Goal: Task Accomplishment & Management: Manage account settings

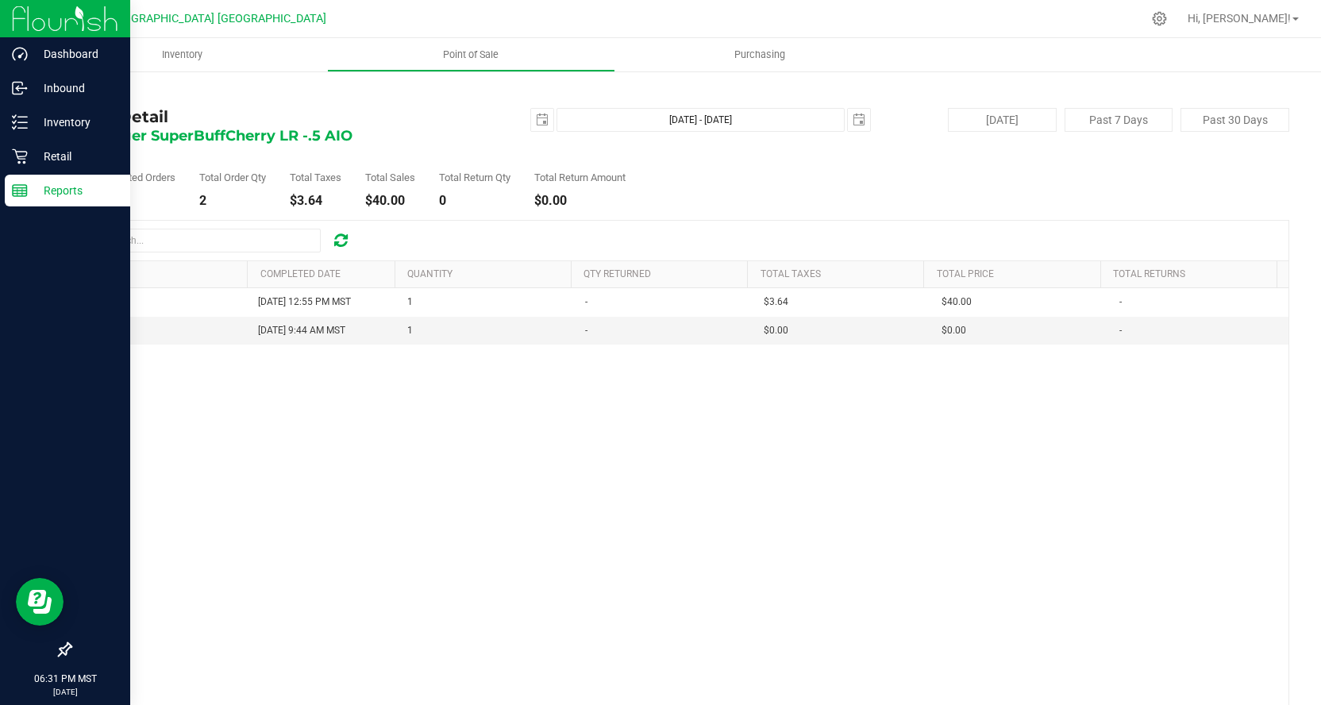
drag, startPoint x: -6, startPoint y: 281, endPoint x: 14, endPoint y: 204, distance: 79.7
drag, startPoint x: 14, startPoint y: 204, endPoint x: 80, endPoint y: 183, distance: 69.3
click at [80, 182] on p "Reports" at bounding box center [75, 190] width 95 height 19
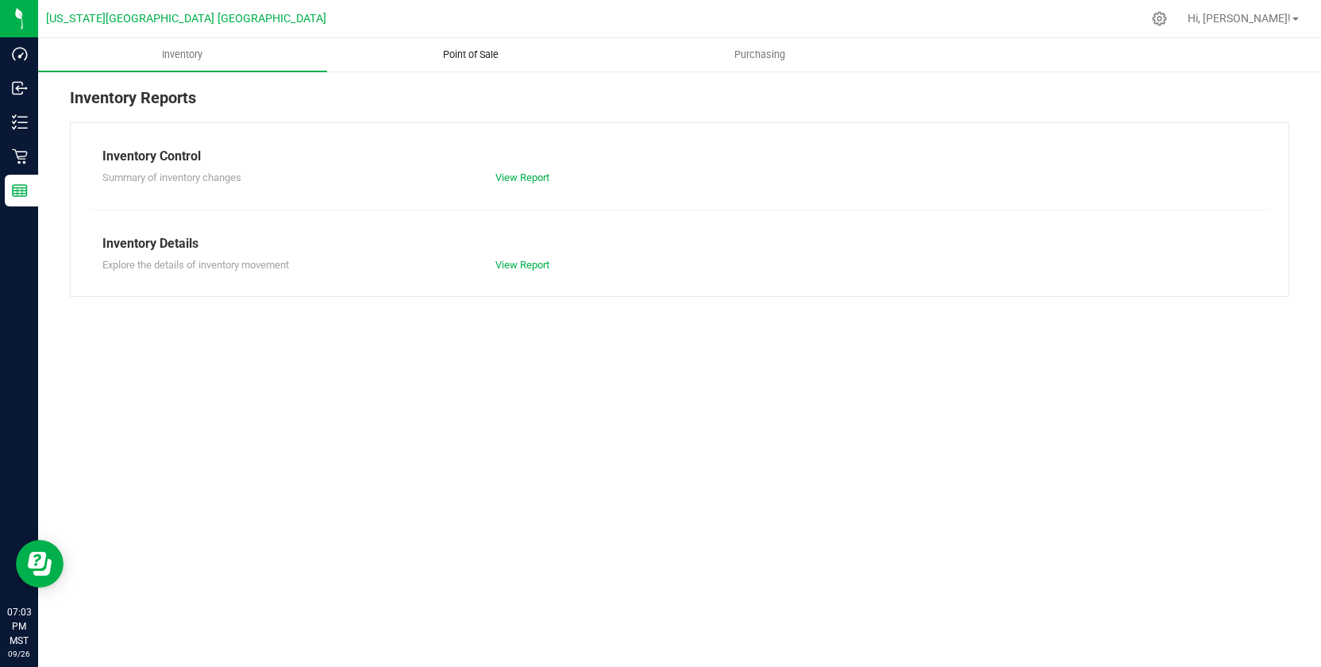
click at [473, 52] on span "Point of Sale" at bounding box center [471, 55] width 98 height 14
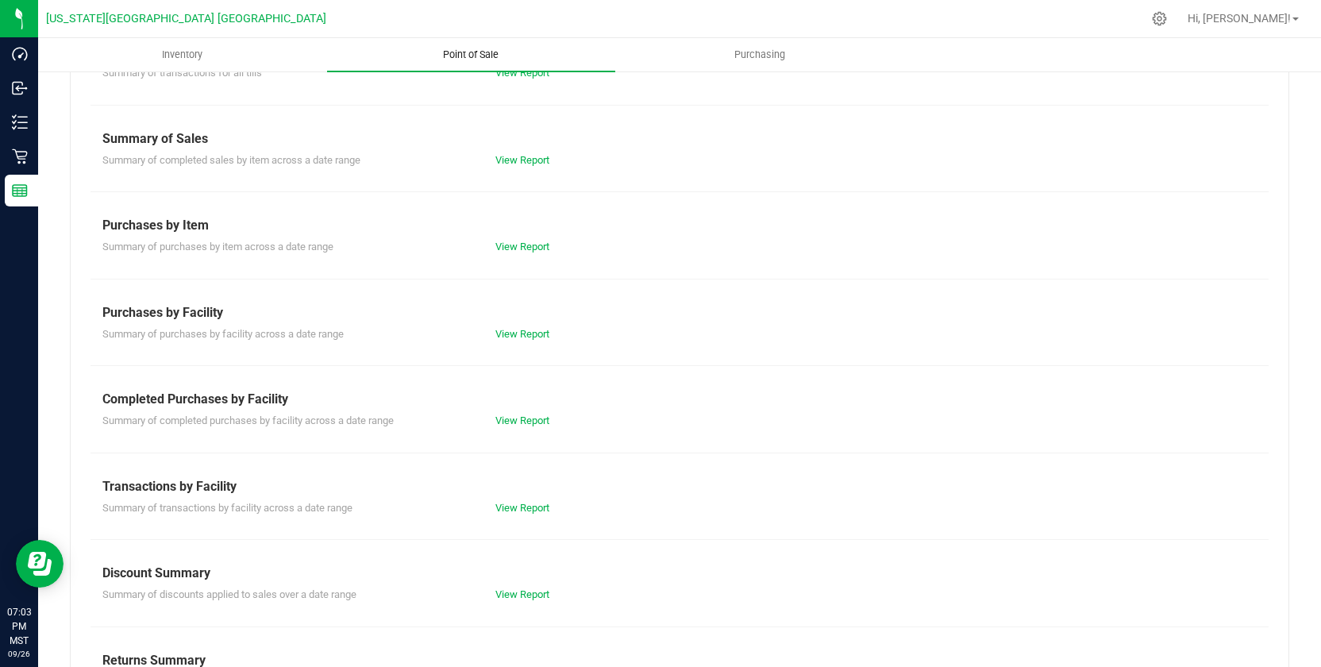
scroll to position [133, 0]
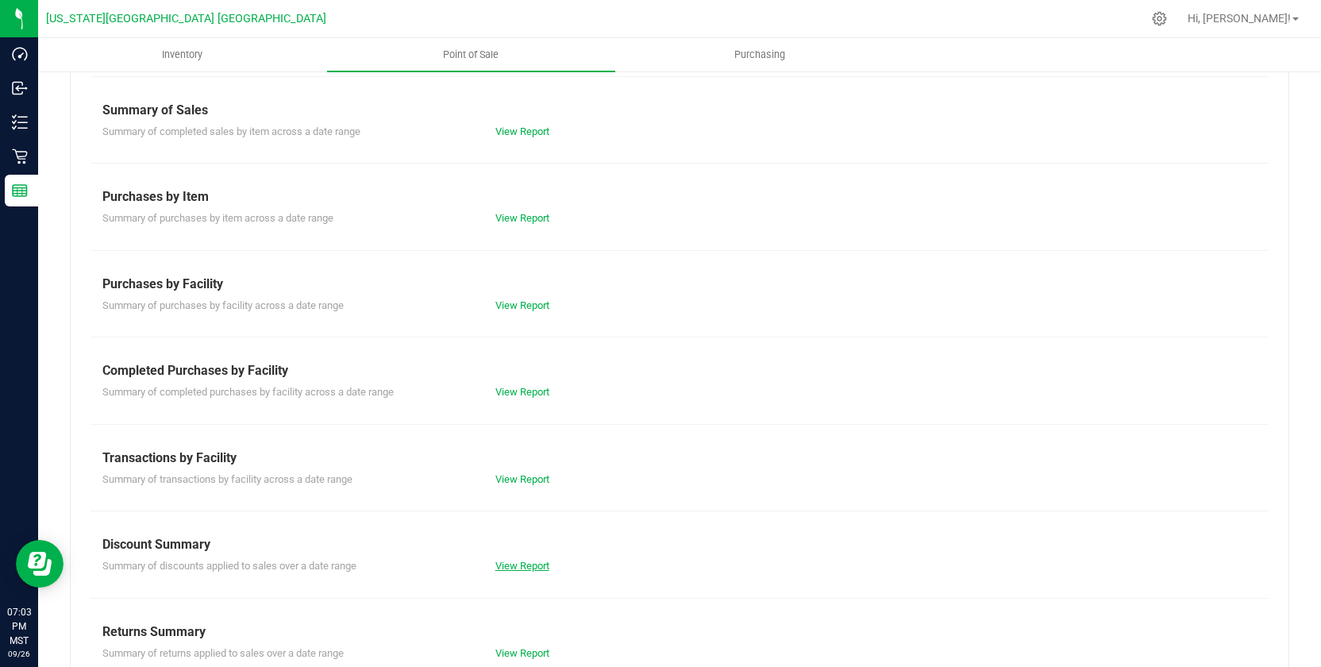
click at [531, 565] on link "View Report" at bounding box center [522, 566] width 54 height 12
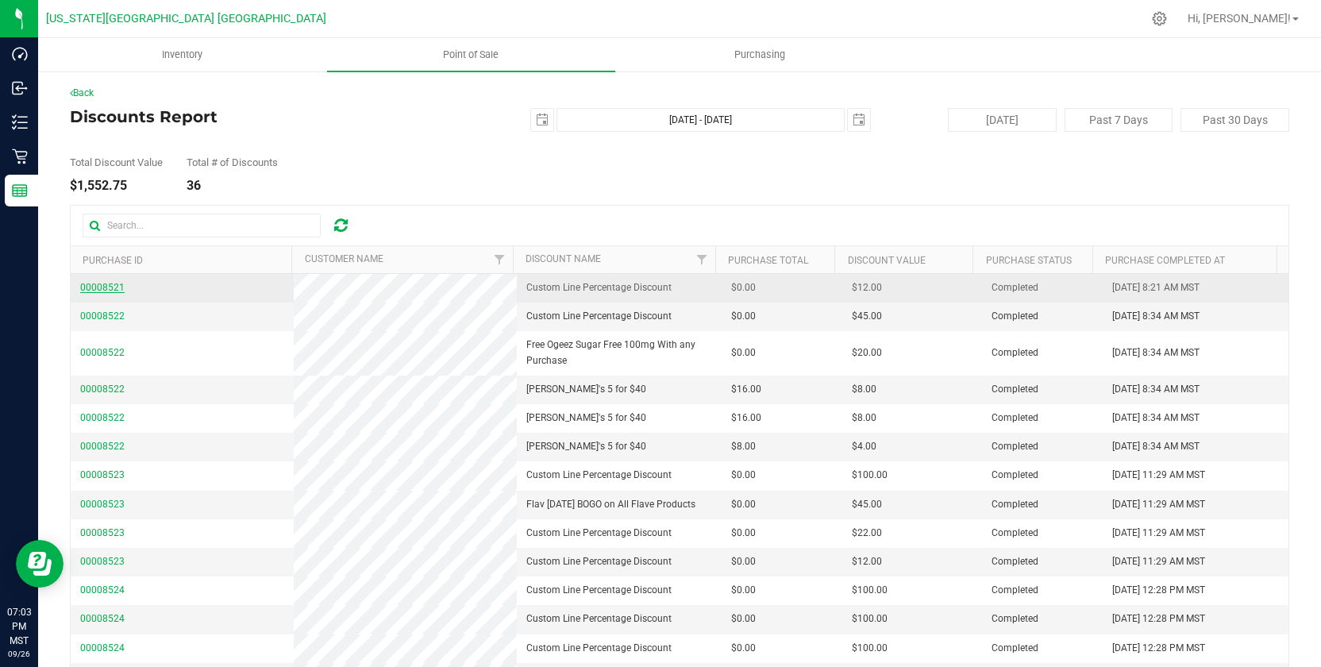
click at [93, 287] on span "00008521" at bounding box center [102, 287] width 44 height 11
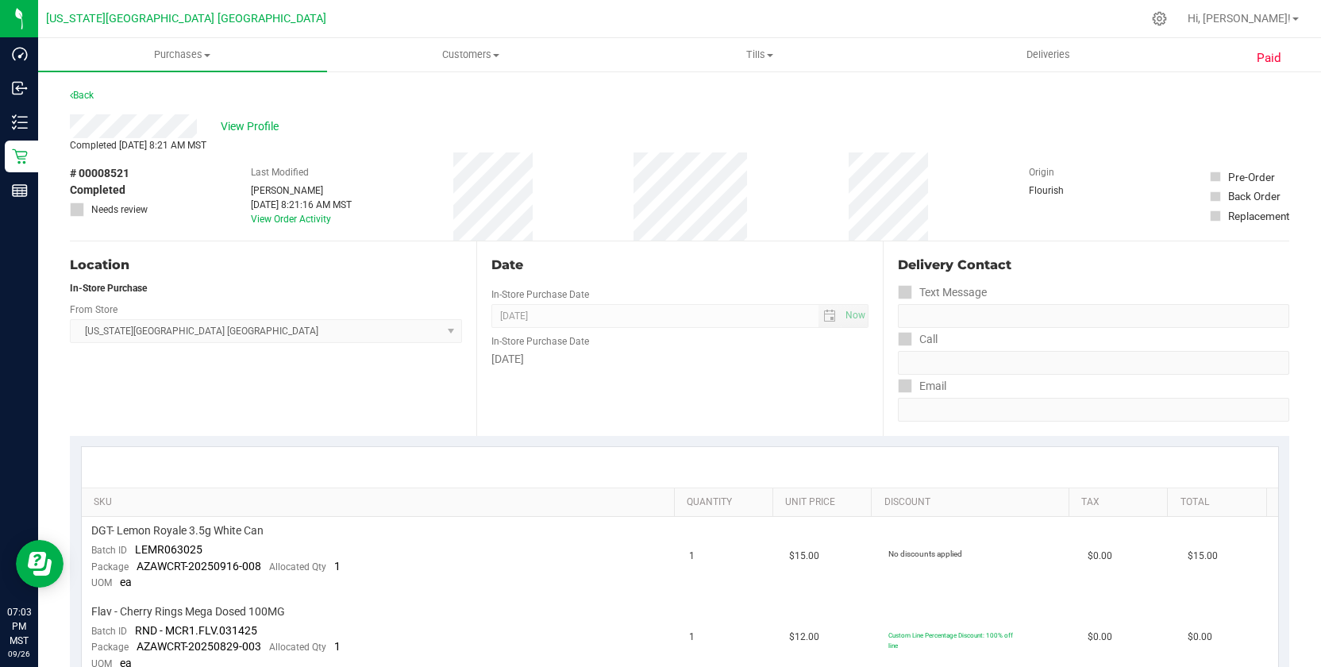
scroll to position [47, 0]
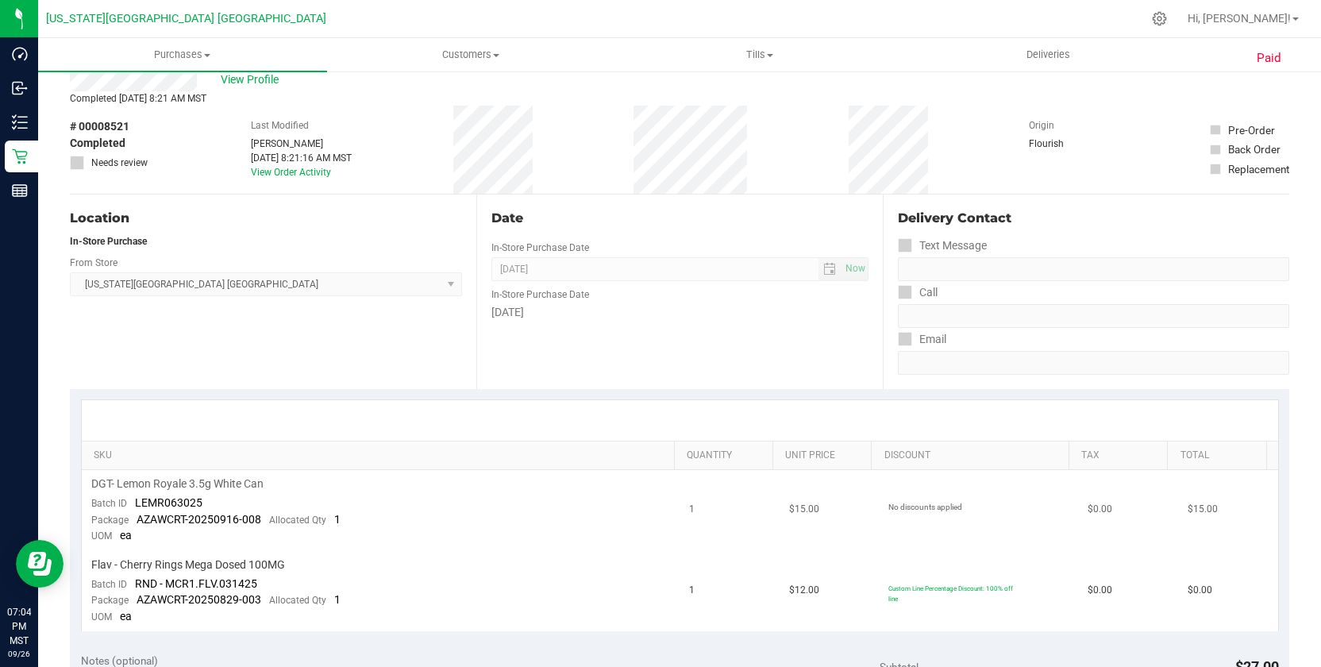
click at [936, 541] on td "No discounts applied" at bounding box center [978, 510] width 199 height 81
click at [888, 571] on td "Custom Line Percentage Discount: 100% off line" at bounding box center [978, 591] width 199 height 80
click at [940, 557] on td "Custom Line Percentage Discount: 100% off line" at bounding box center [978, 591] width 199 height 80
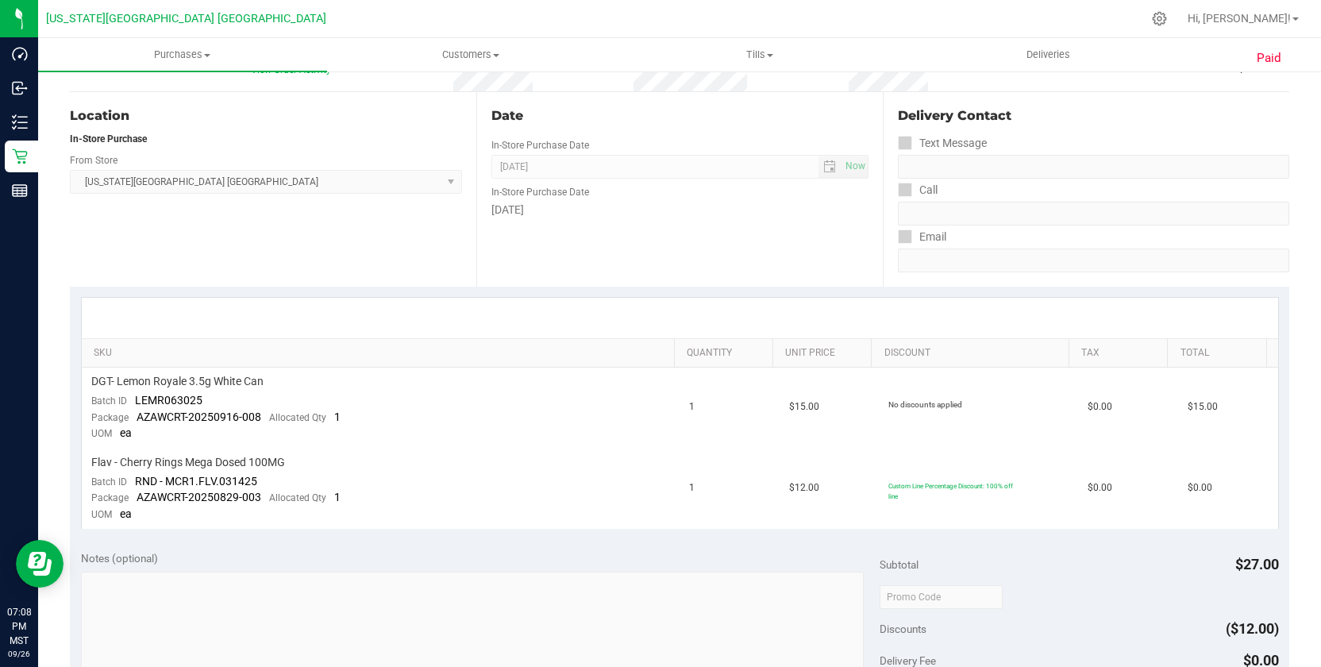
scroll to position [122, 0]
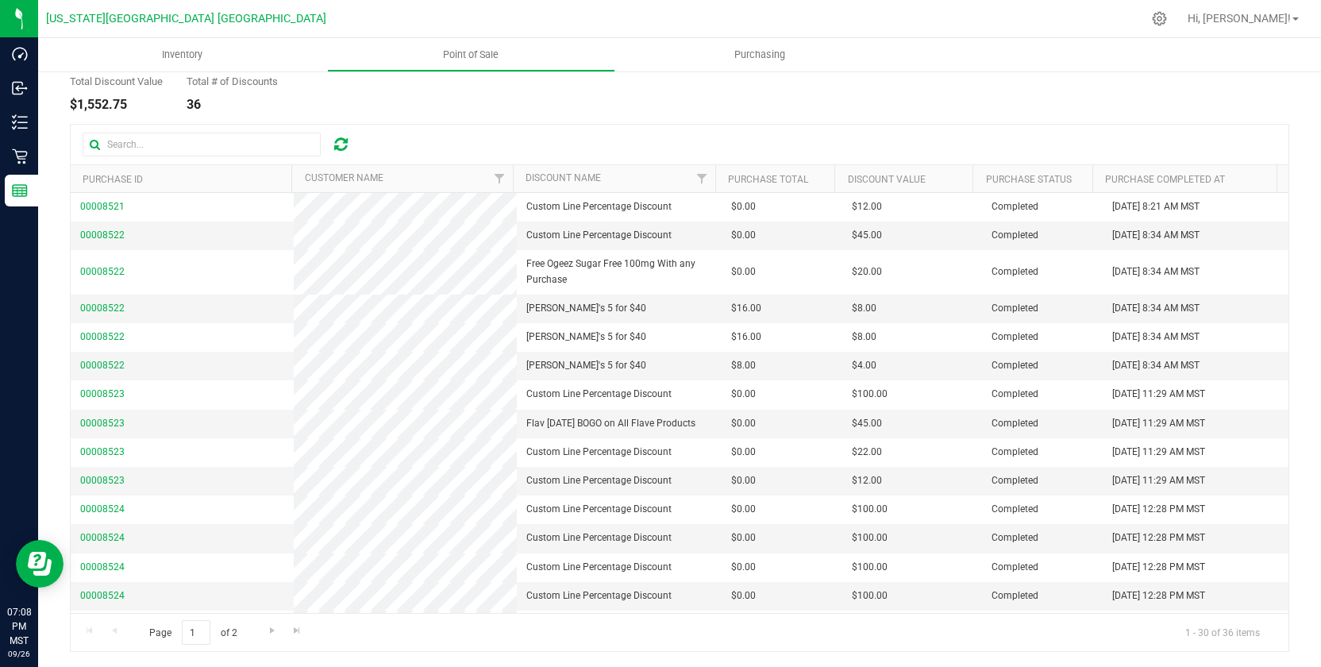
scroll to position [82, 0]
click at [114, 231] on span "00008522" at bounding box center [102, 234] width 44 height 11
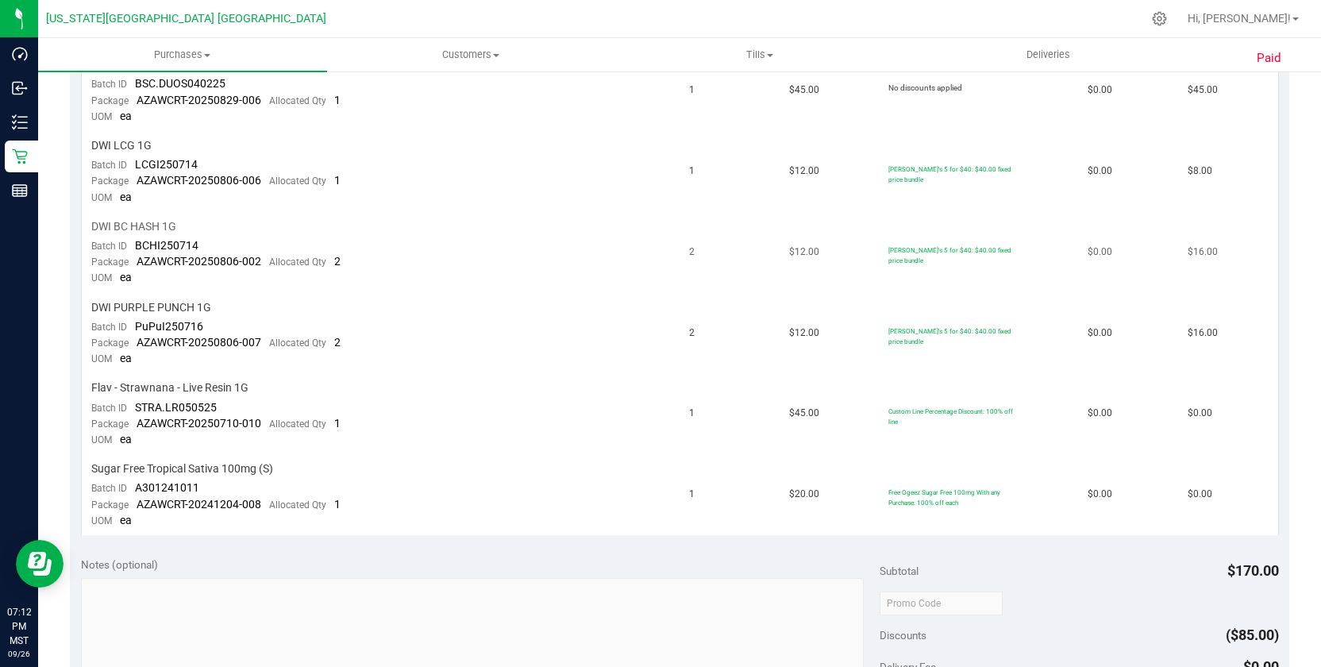
scroll to position [470, 0]
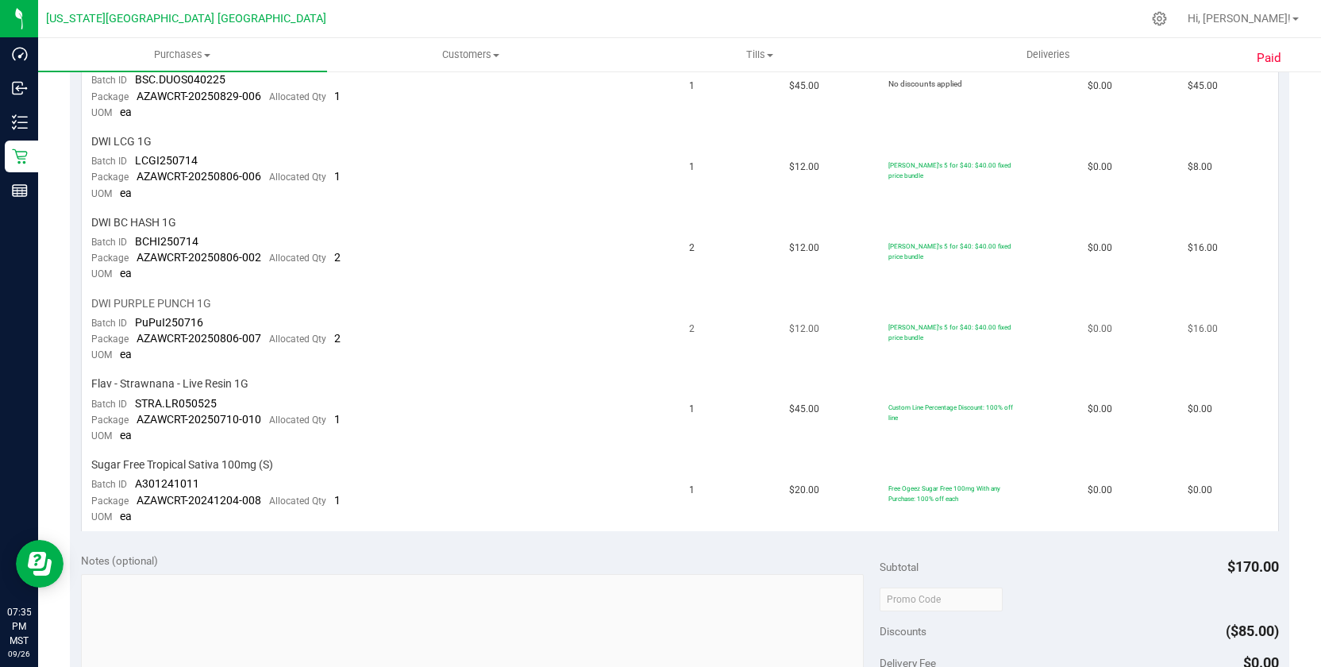
drag, startPoint x: 408, startPoint y: 298, endPoint x: 422, endPoint y: 323, distance: 29.1
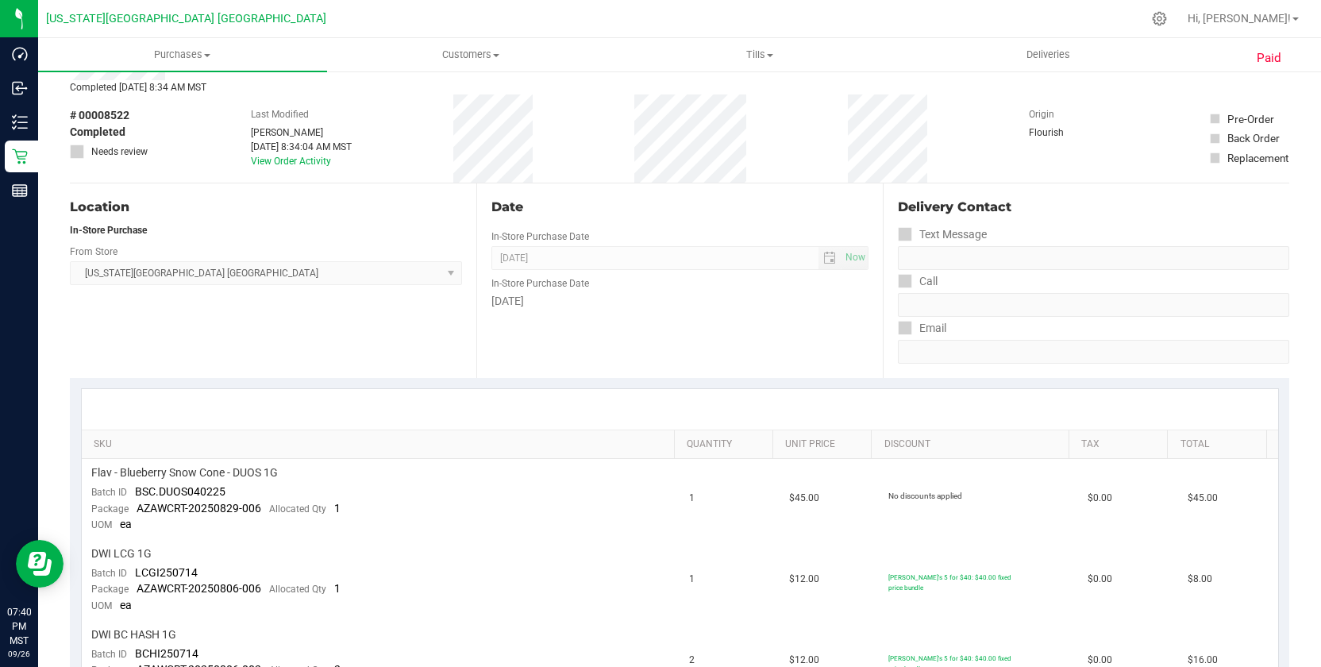
scroll to position [0, 0]
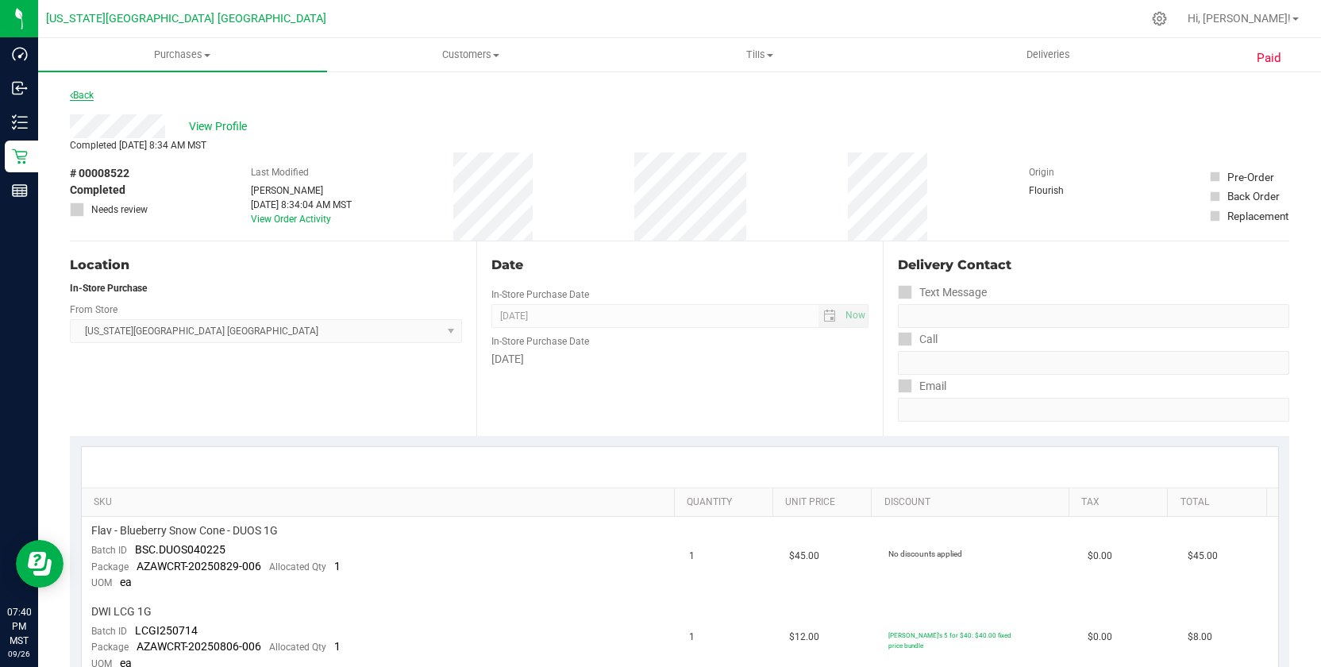
click at [71, 95] on icon at bounding box center [71, 96] width 3 height 10
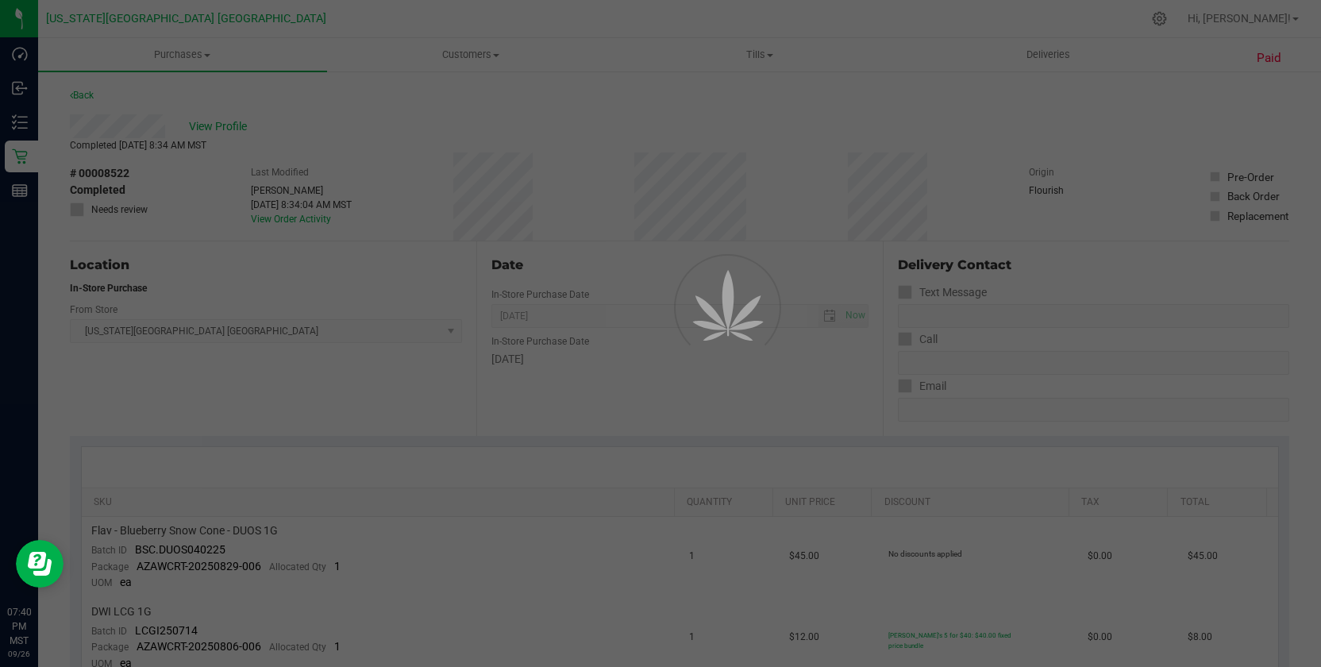
click at [75, 98] on div at bounding box center [660, 333] width 1321 height 667
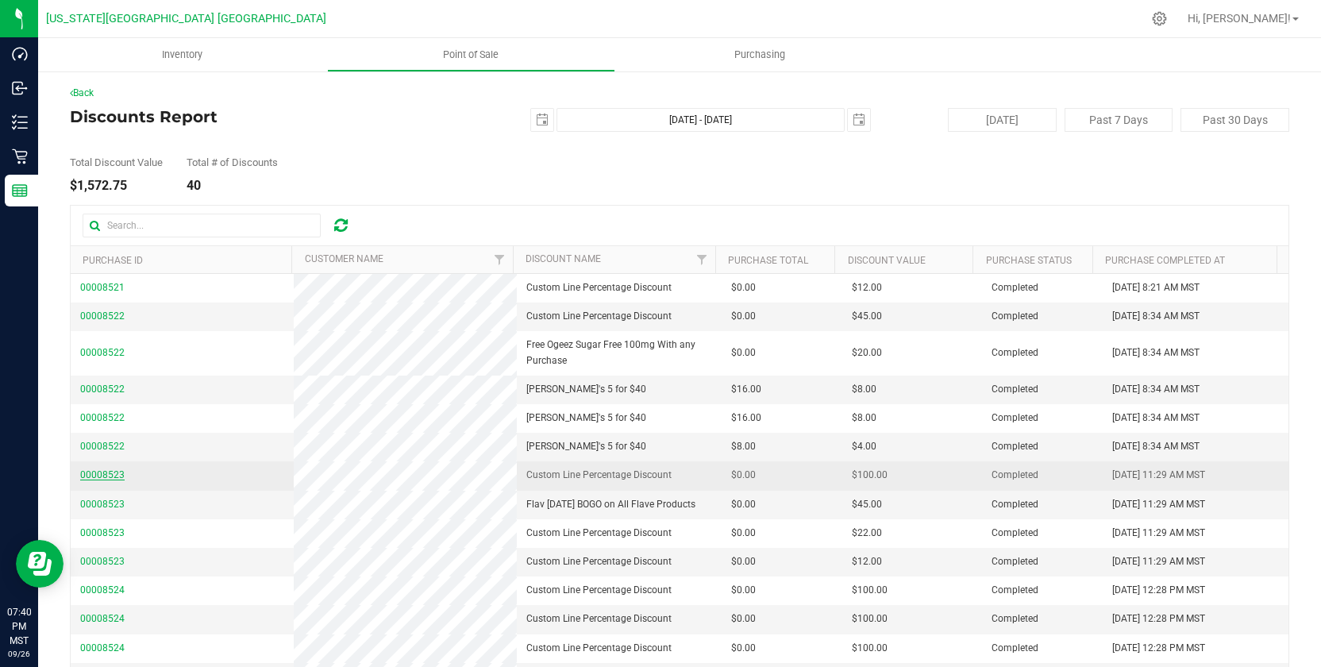
click at [98, 473] on span "00008523" at bounding box center [102, 474] width 44 height 11
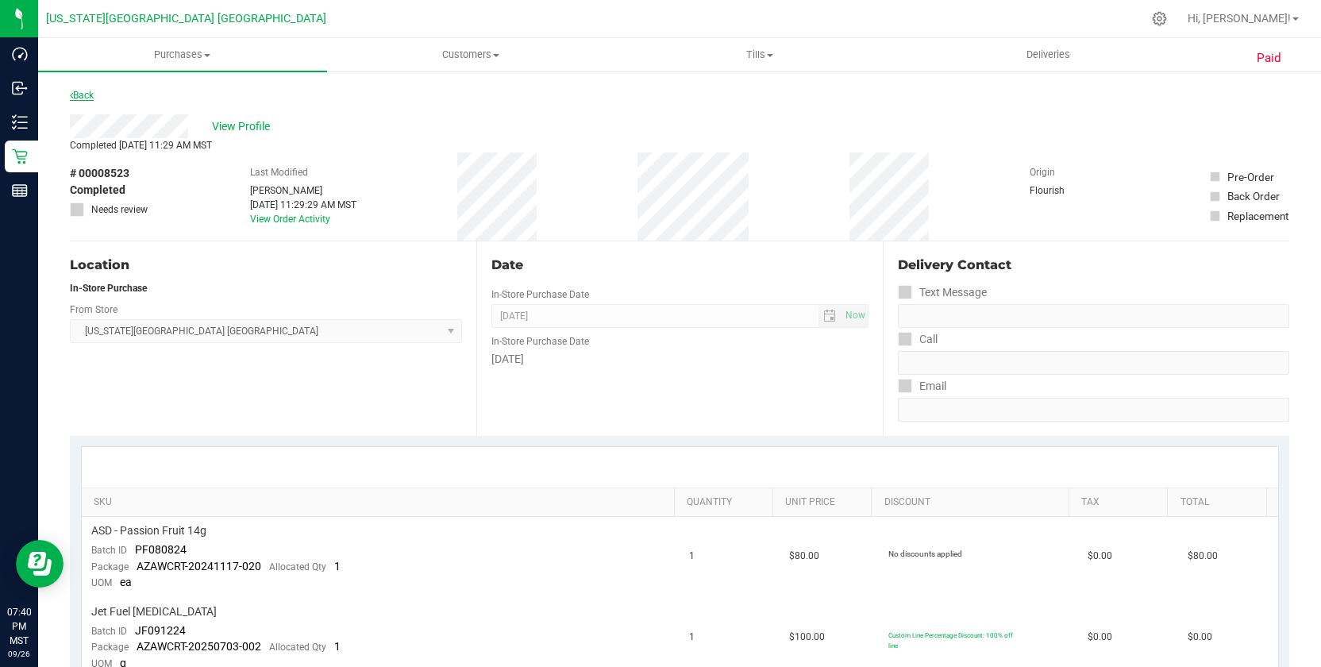
click at [81, 93] on link "Back" at bounding box center [82, 95] width 24 height 11
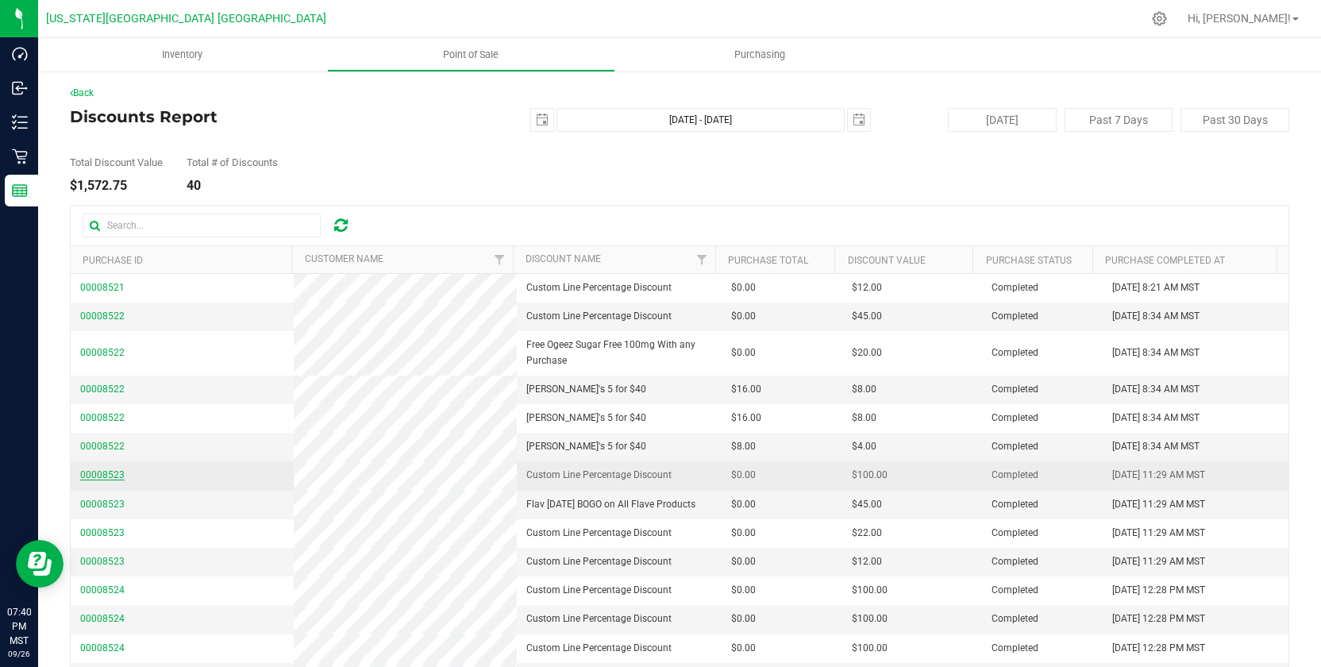
click at [94, 473] on span "00008523" at bounding box center [102, 474] width 44 height 11
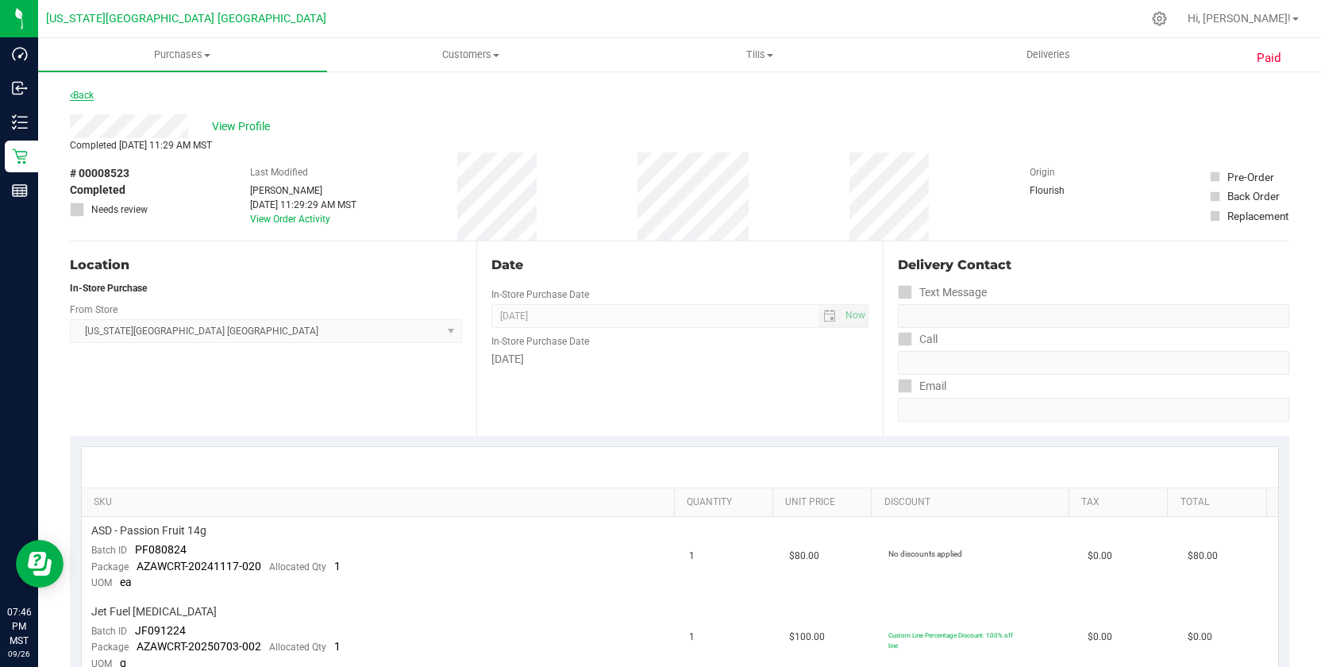
click at [94, 97] on link "Back" at bounding box center [82, 95] width 24 height 11
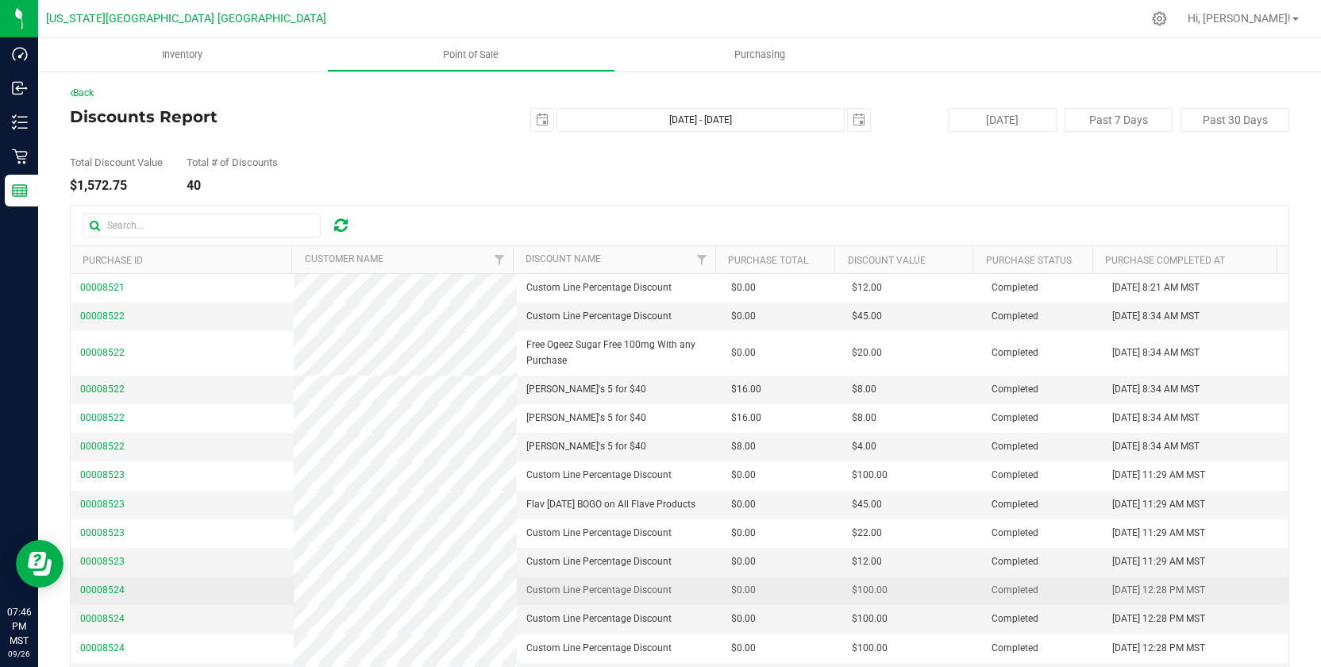
click at [109, 597] on span "00008524" at bounding box center [102, 590] width 44 height 15
click at [107, 589] on span "00008524" at bounding box center [102, 589] width 44 height 11
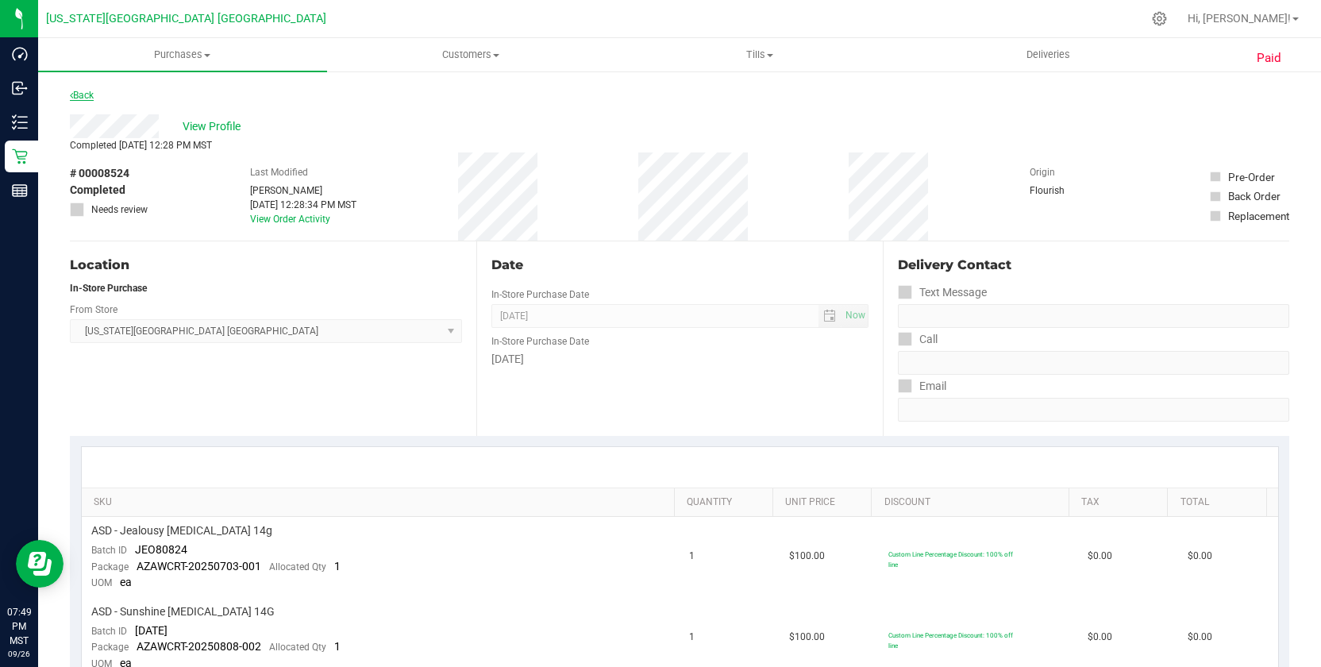
click at [83, 92] on link "Back" at bounding box center [82, 95] width 24 height 11
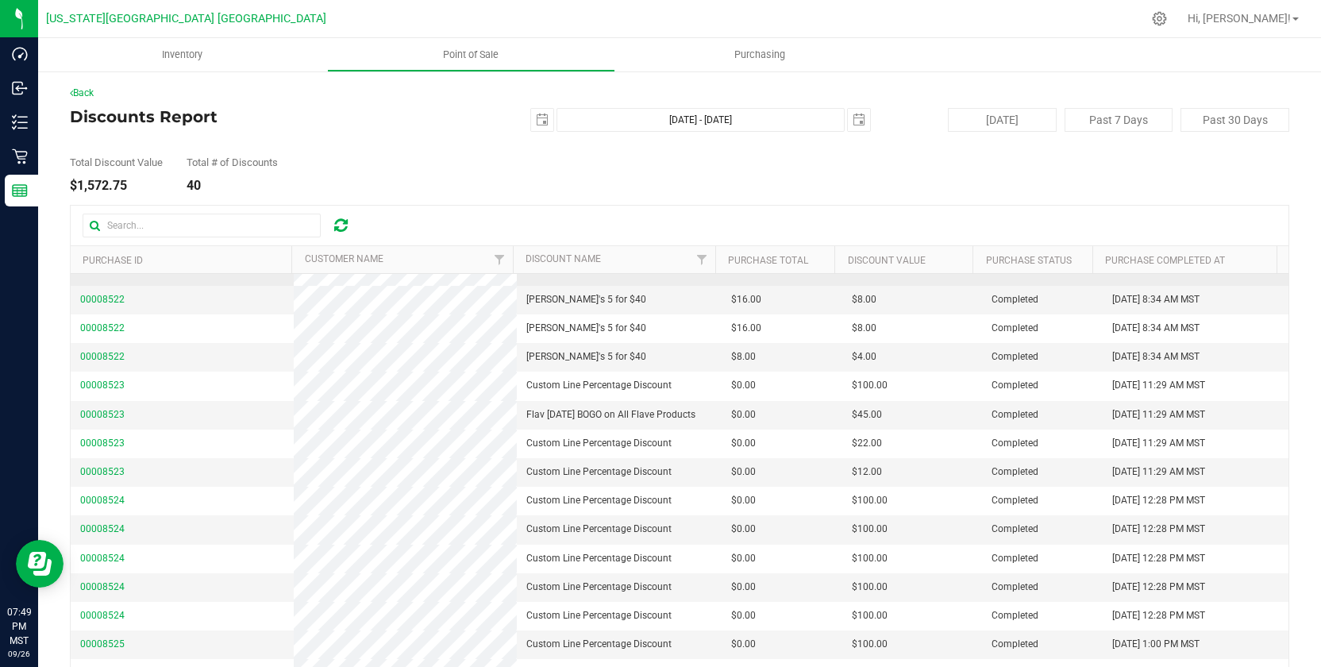
scroll to position [318, 0]
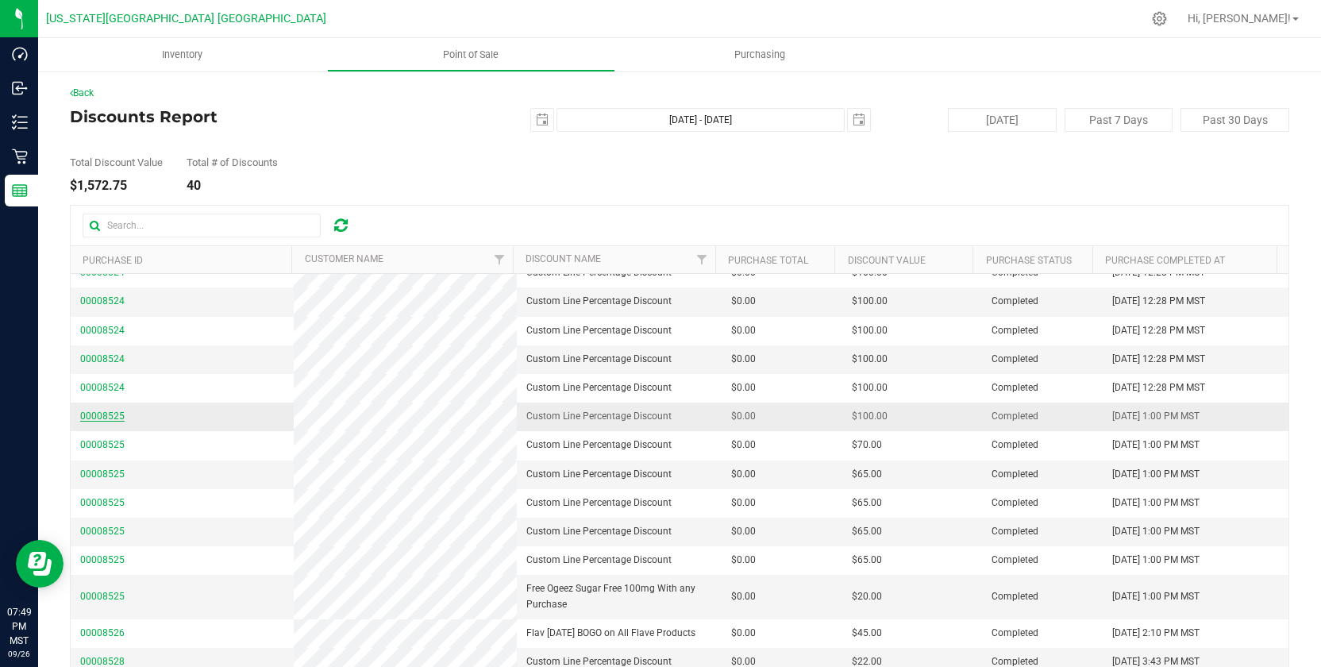
click at [98, 414] on span "00008525" at bounding box center [102, 415] width 44 height 11
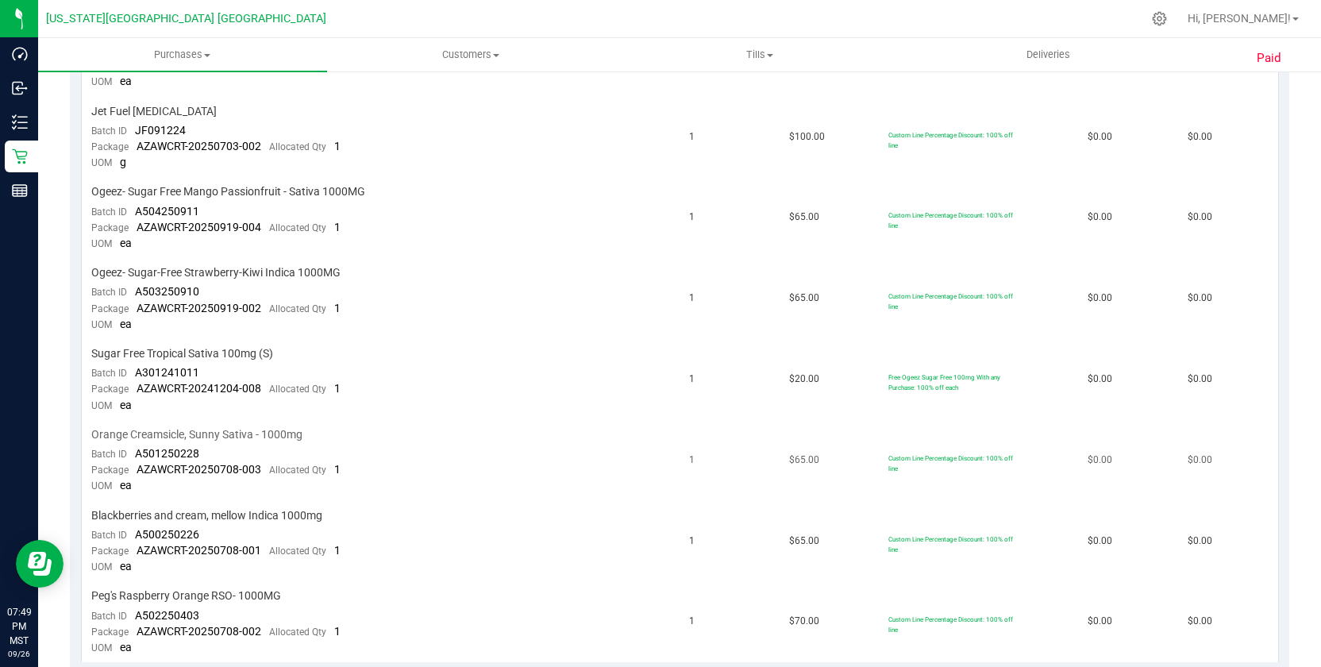
scroll to position [635, 0]
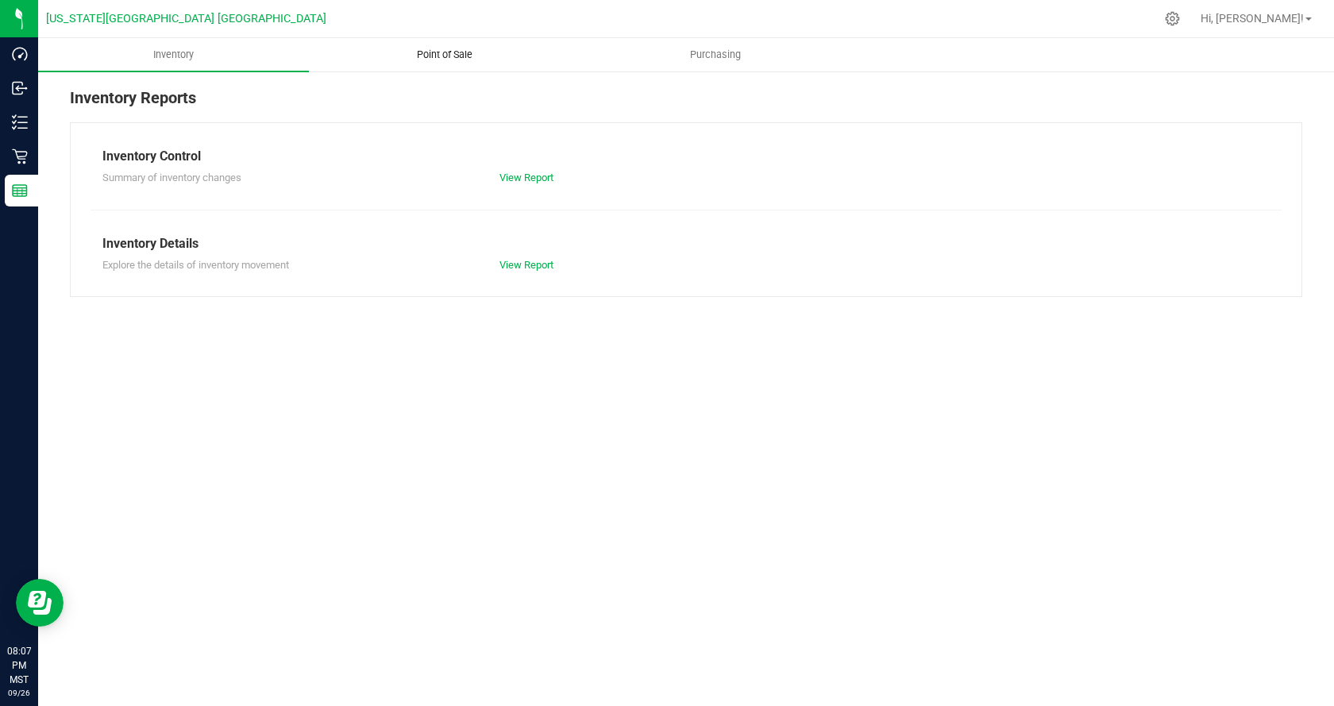
click at [470, 56] on span "Point of Sale" at bounding box center [444, 55] width 98 height 14
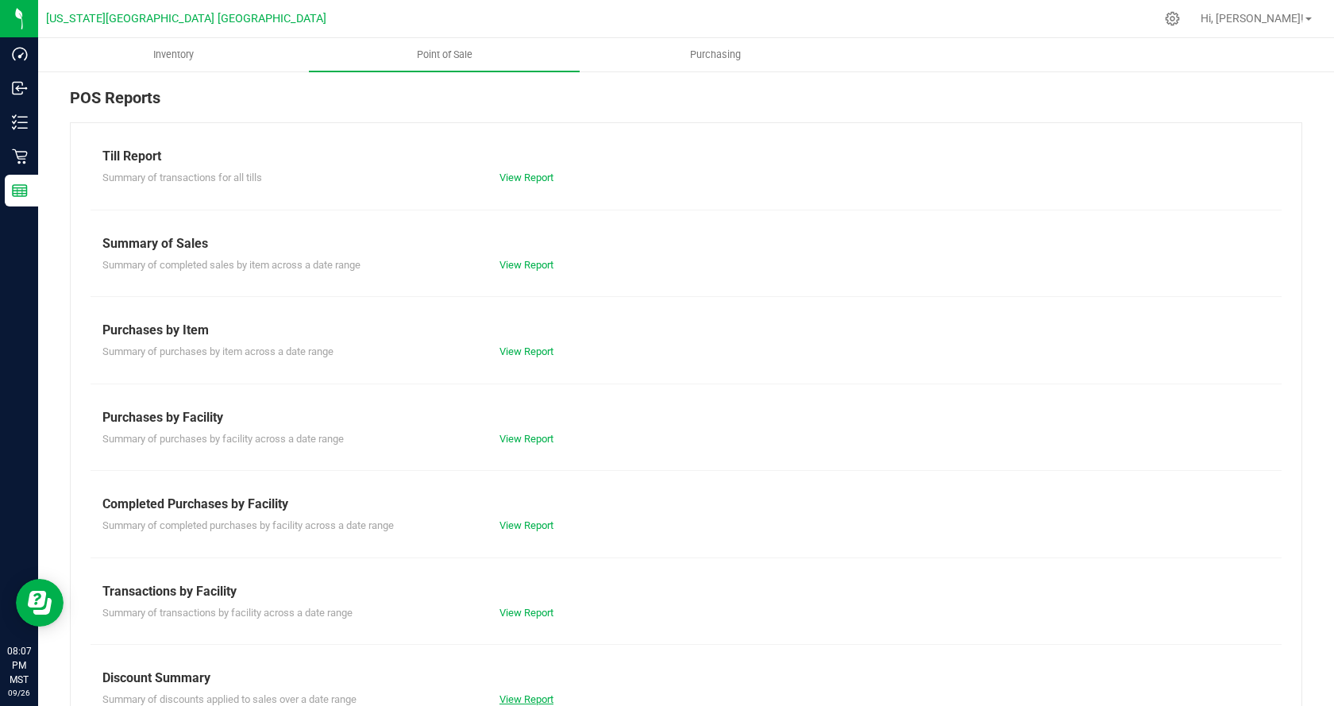
click at [539, 698] on link "View Report" at bounding box center [526, 699] width 54 height 12
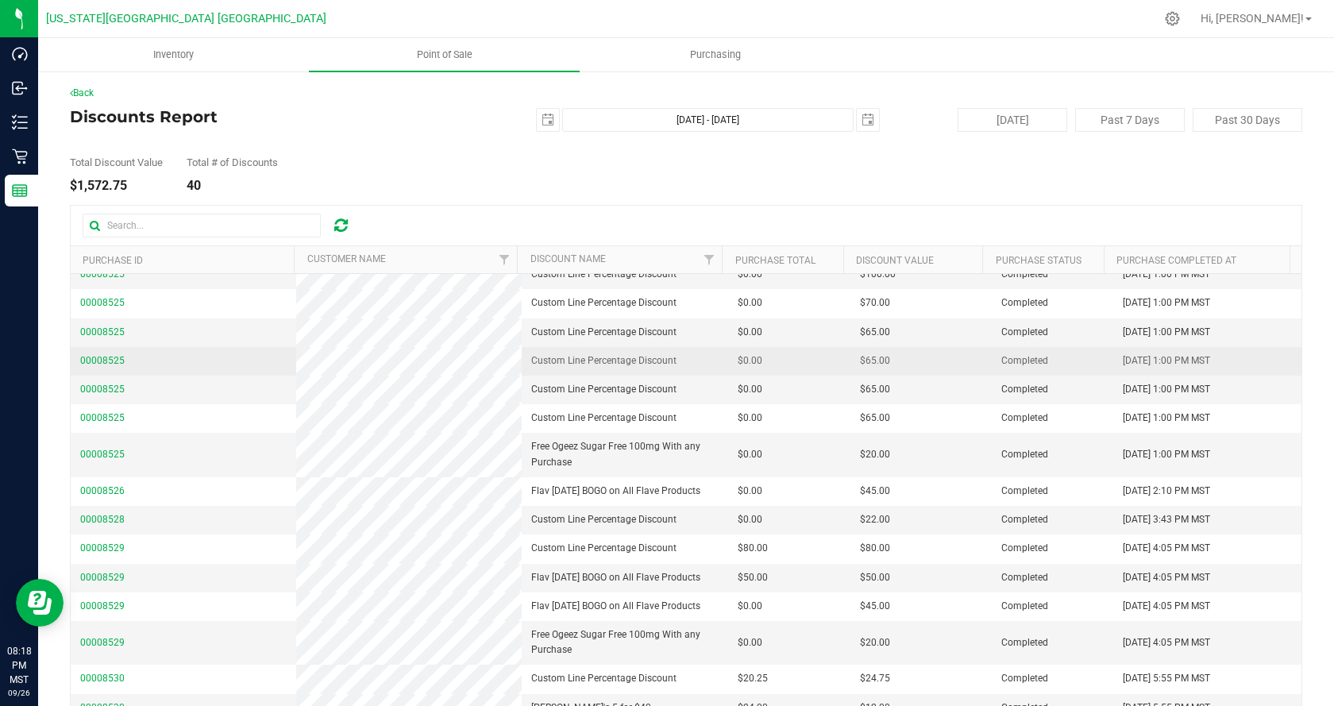
scroll to position [463, 0]
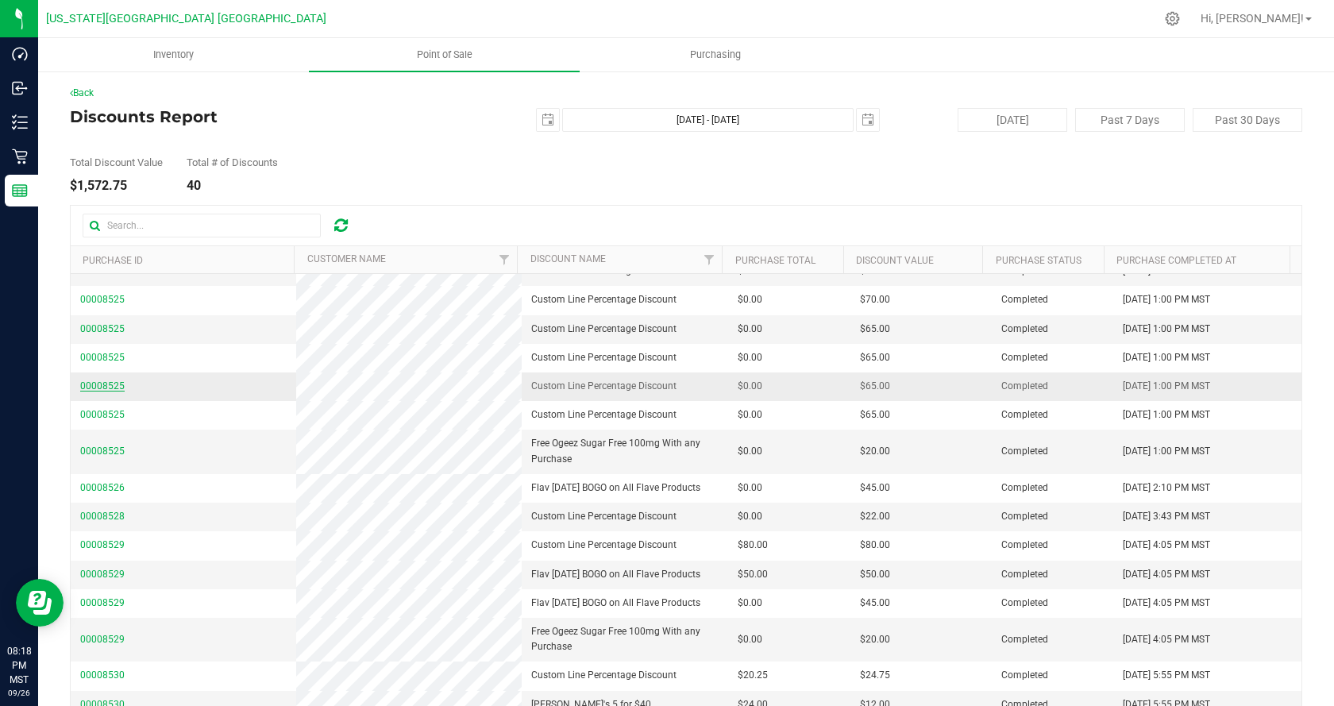
click at [91, 389] on span "00008525" at bounding box center [102, 385] width 44 height 11
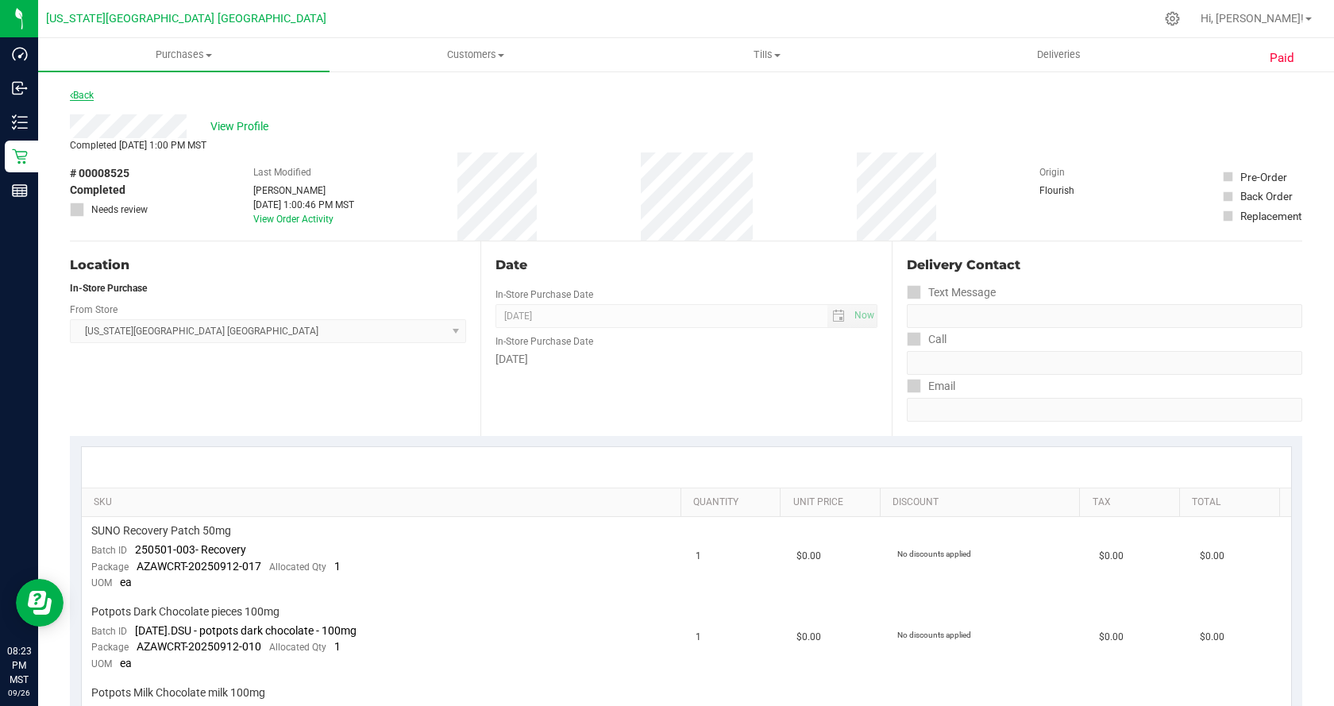
click at [86, 94] on link "Back" at bounding box center [82, 95] width 24 height 11
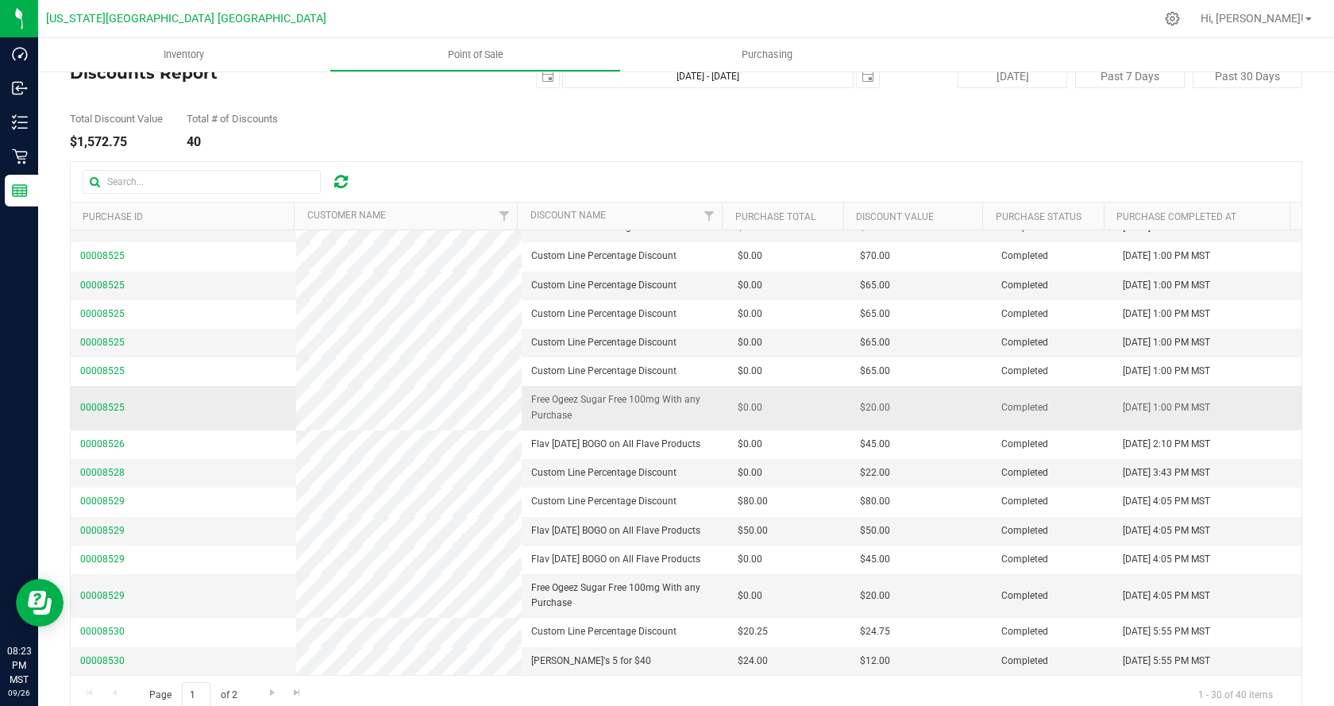
scroll to position [67, 0]
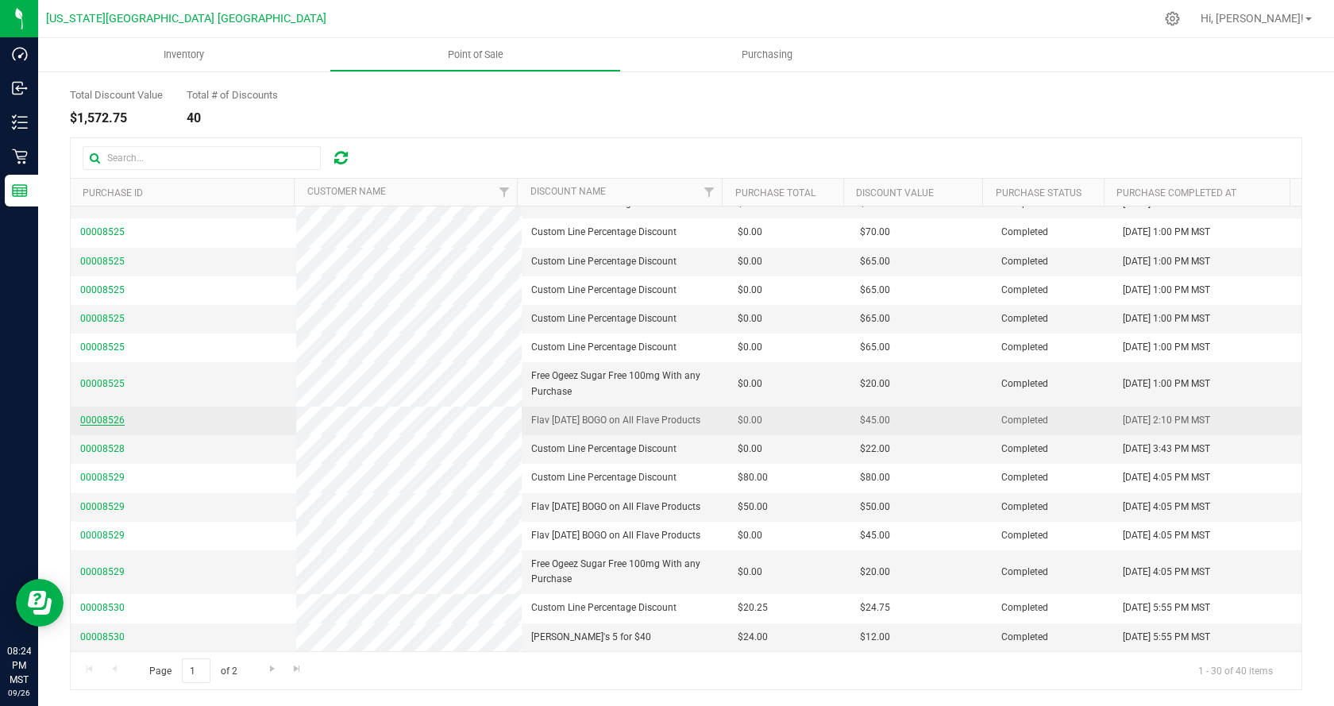
click at [110, 415] on span "00008526" at bounding box center [102, 419] width 44 height 11
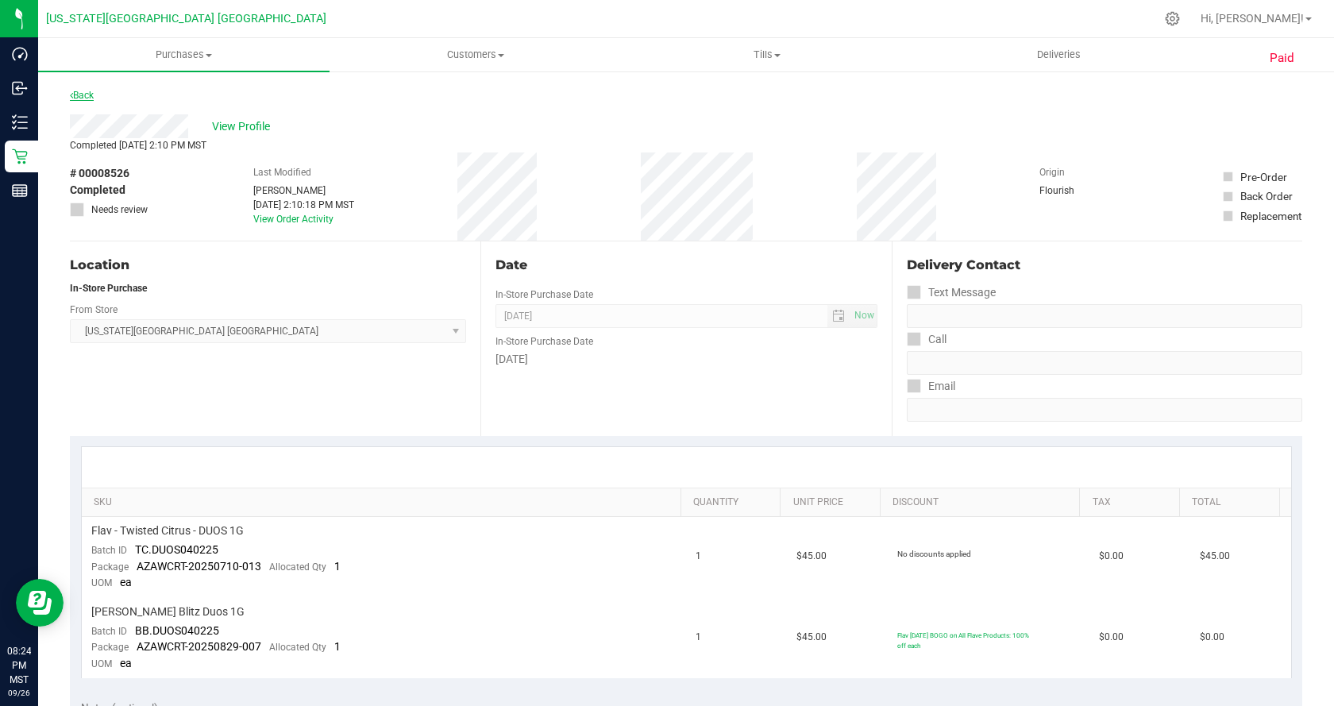
click at [90, 94] on link "Back" at bounding box center [82, 95] width 24 height 11
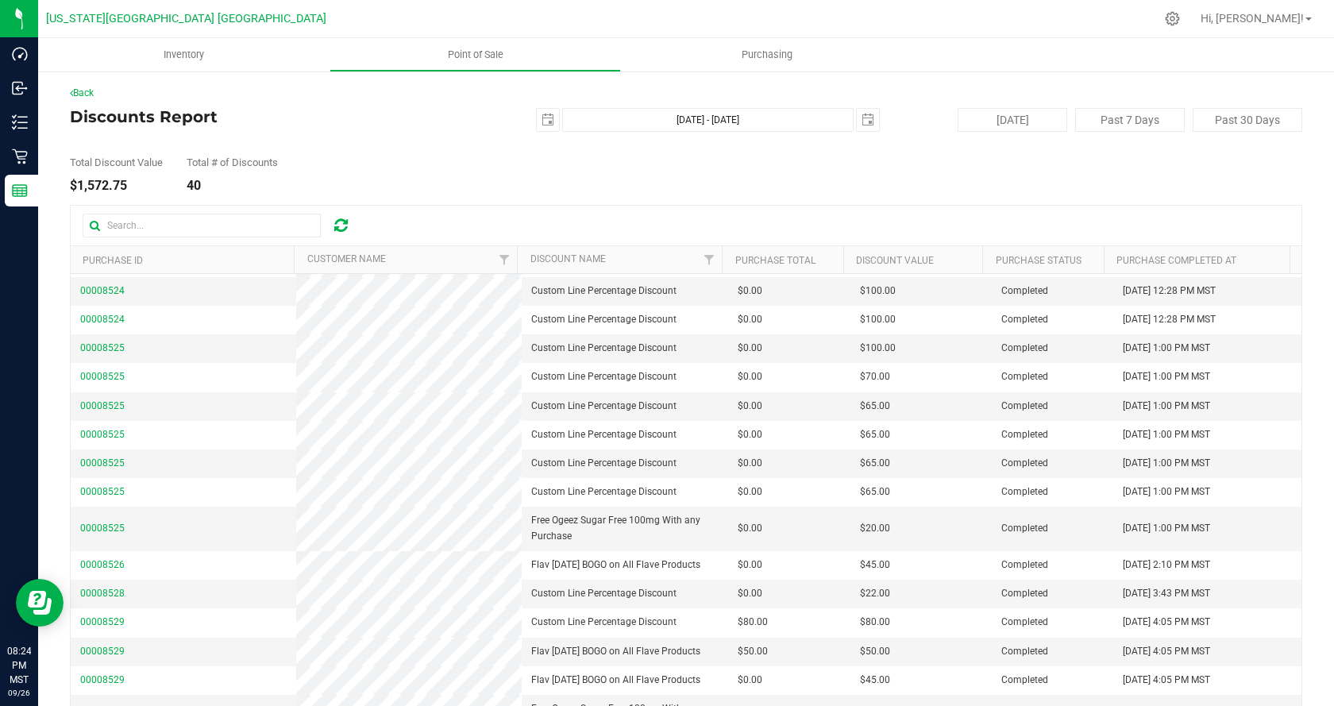
scroll to position [463, 0]
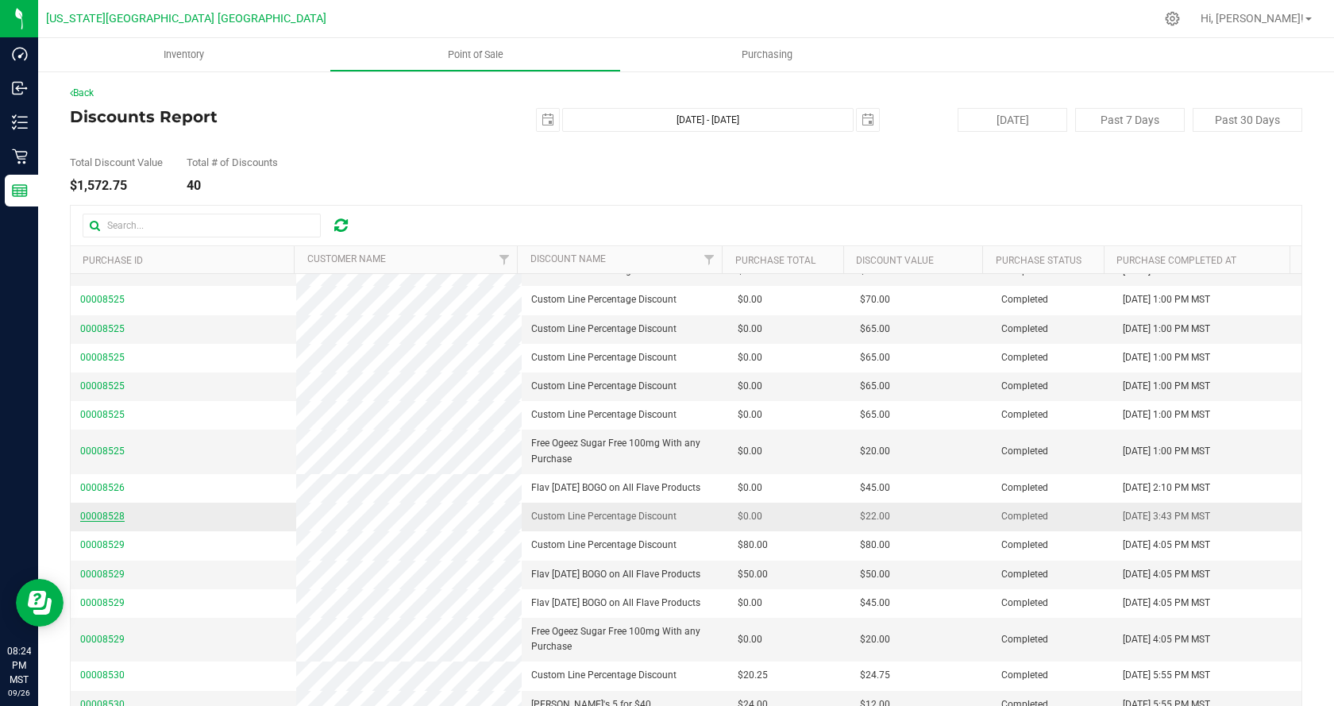
click at [98, 517] on span "00008528" at bounding box center [102, 515] width 44 height 11
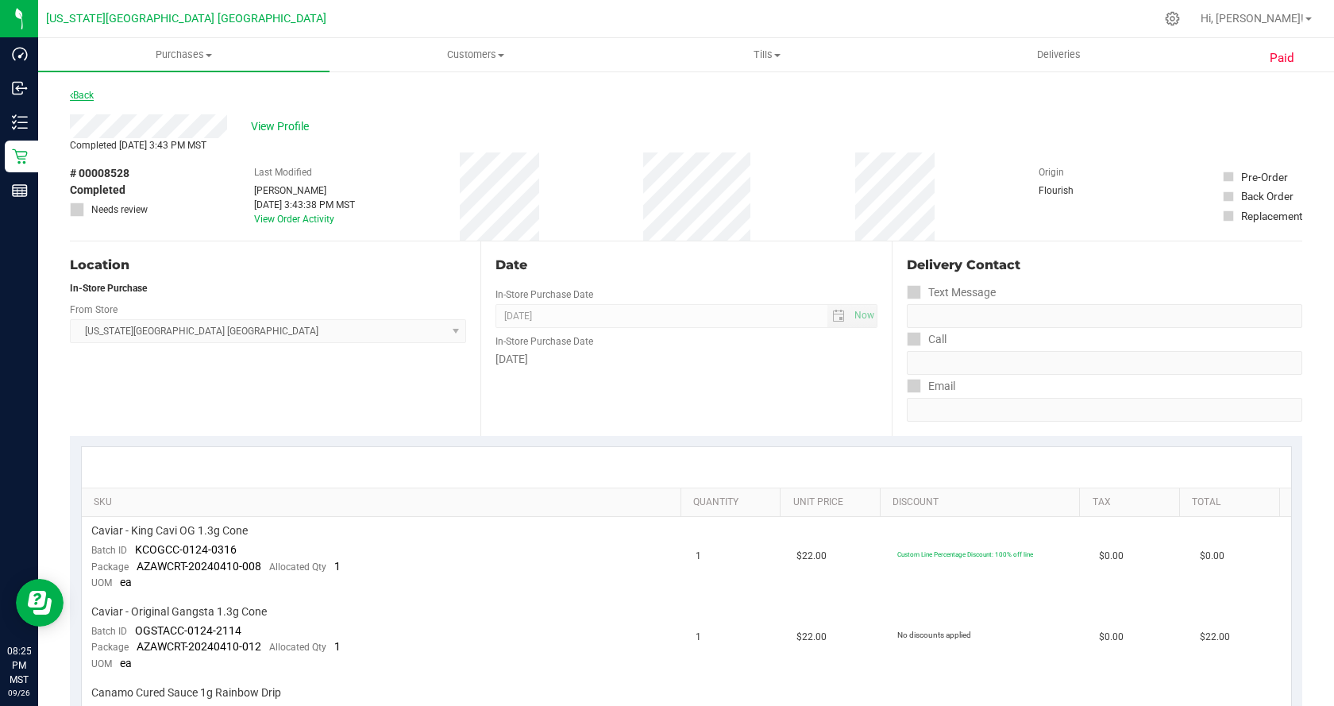
click at [75, 91] on link "Back" at bounding box center [82, 95] width 24 height 11
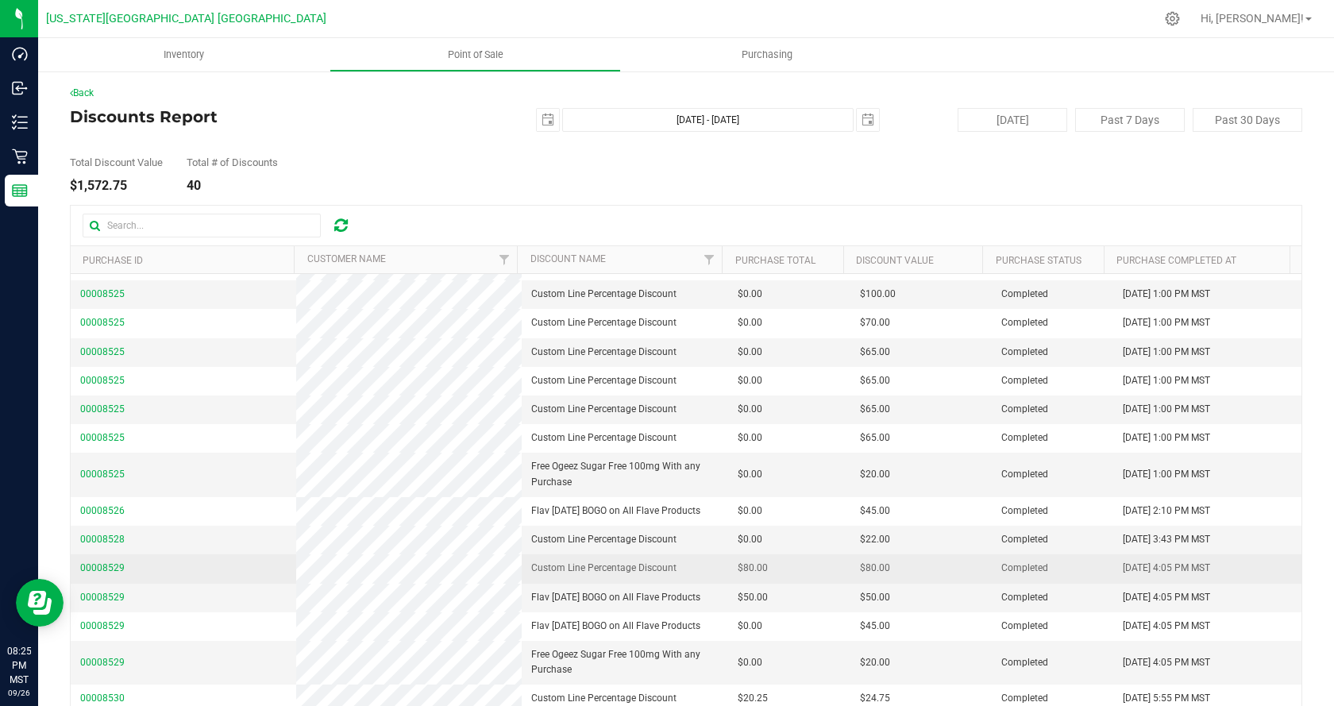
scroll to position [463, 0]
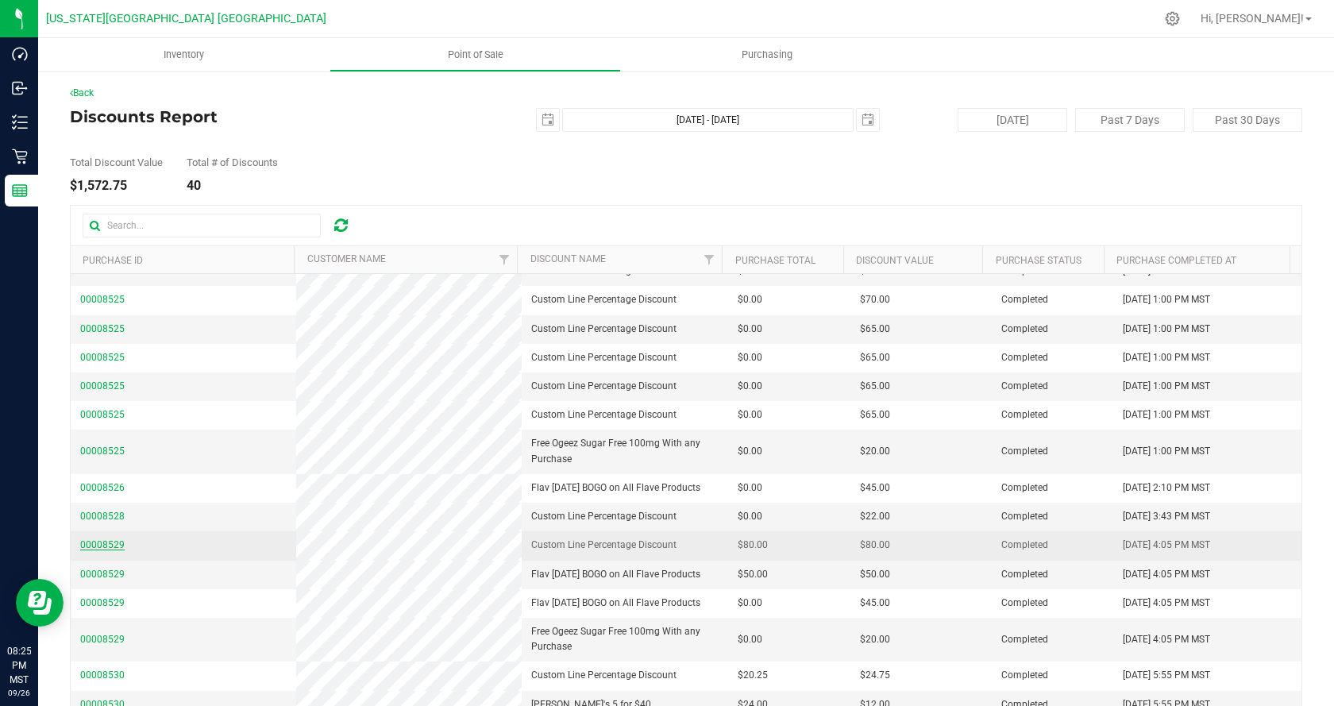
click at [91, 548] on span "00008529" at bounding box center [102, 544] width 44 height 11
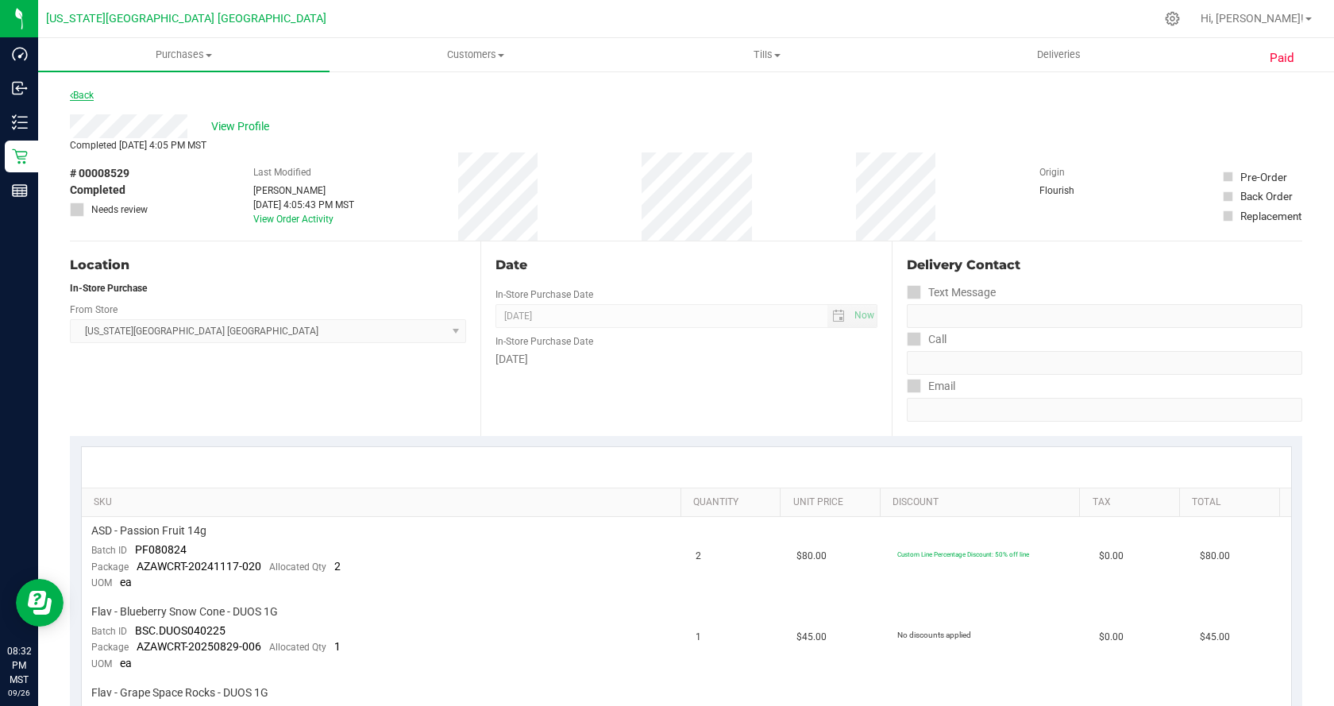
click at [93, 99] on link "Back" at bounding box center [82, 95] width 24 height 11
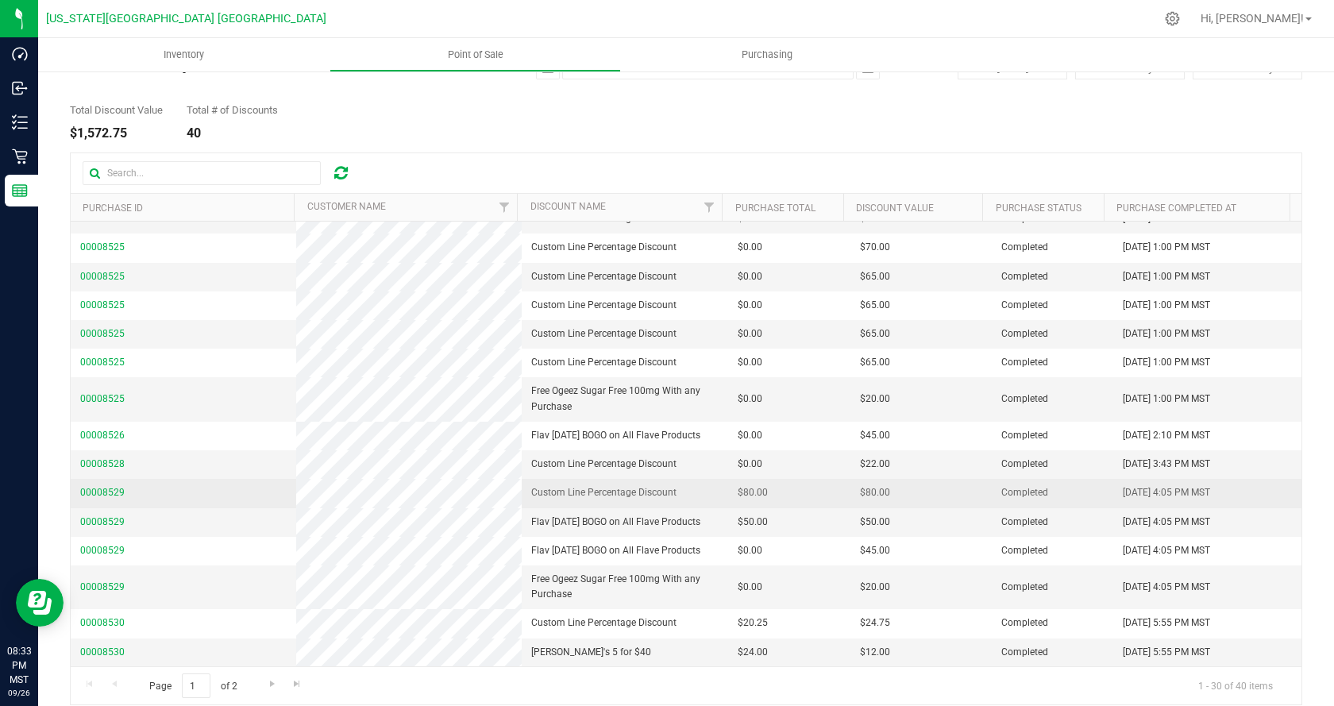
scroll to position [67, 0]
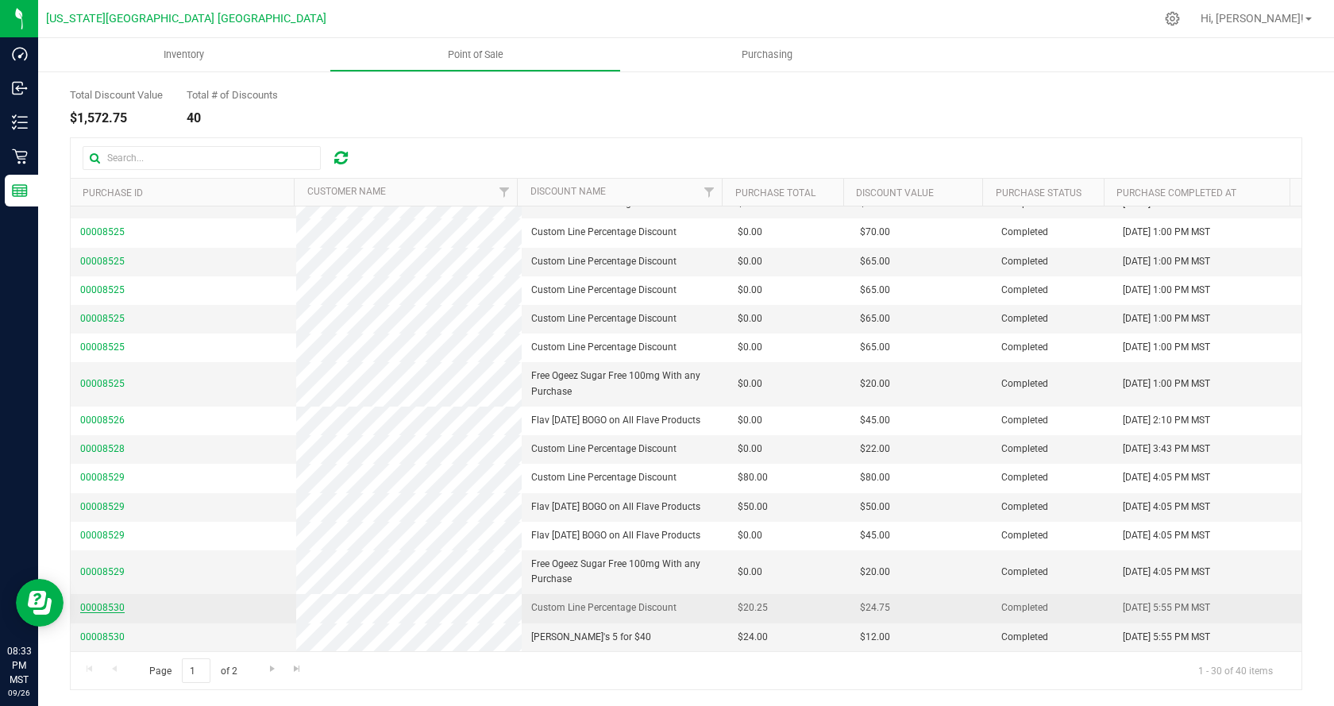
click at [89, 603] on span "00008530" at bounding box center [102, 607] width 44 height 11
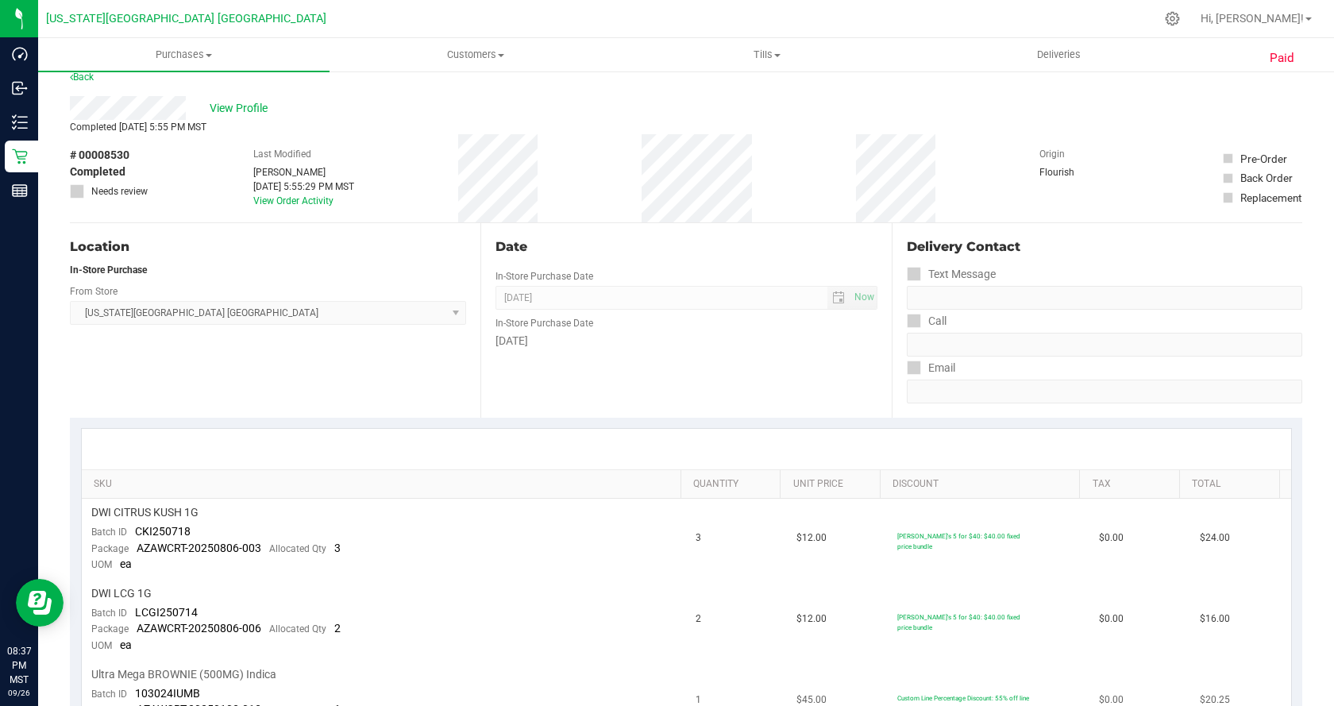
scroll to position [6, 0]
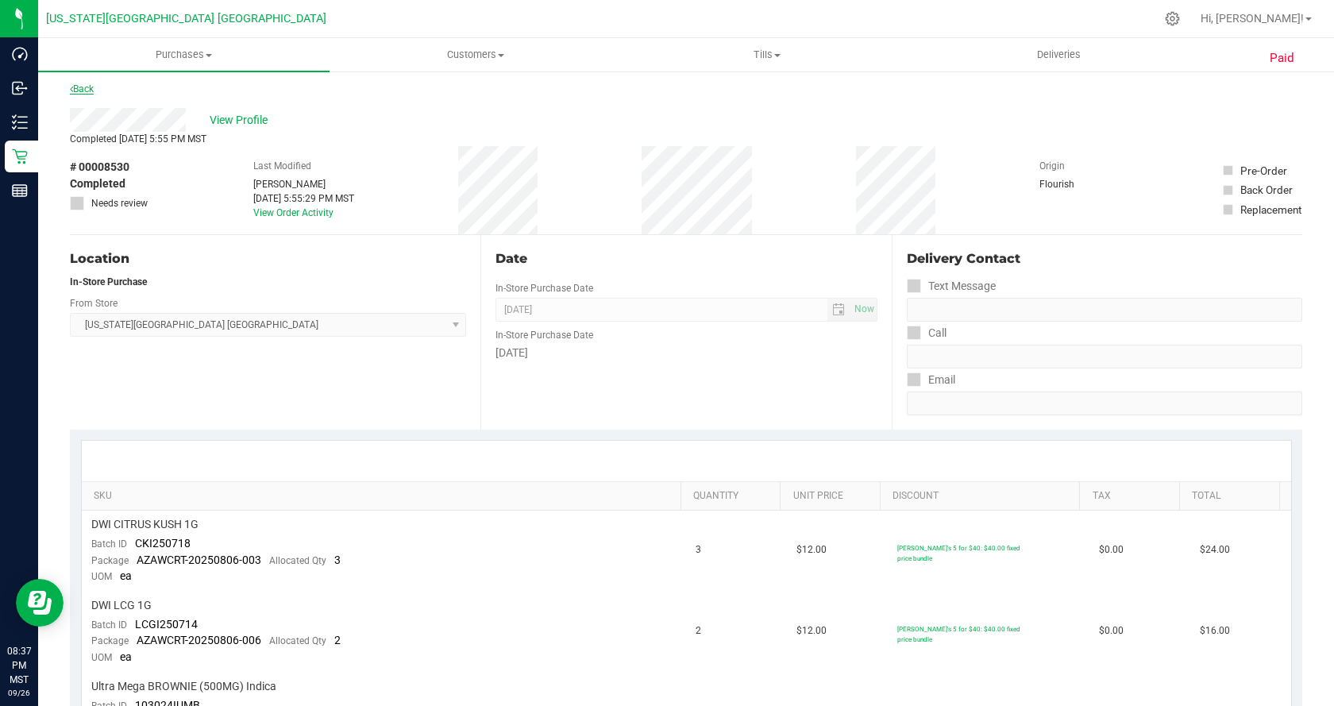
click at [89, 91] on link "Back" at bounding box center [82, 88] width 24 height 11
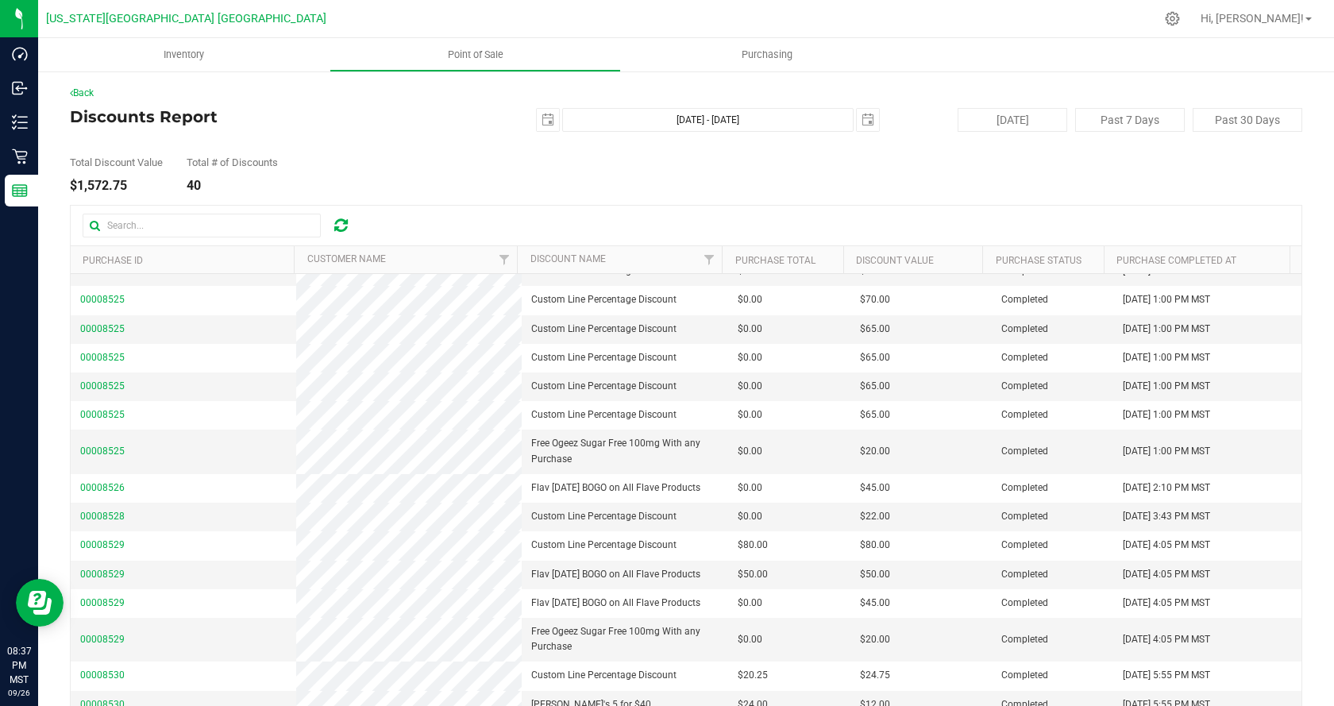
scroll to position [67, 0]
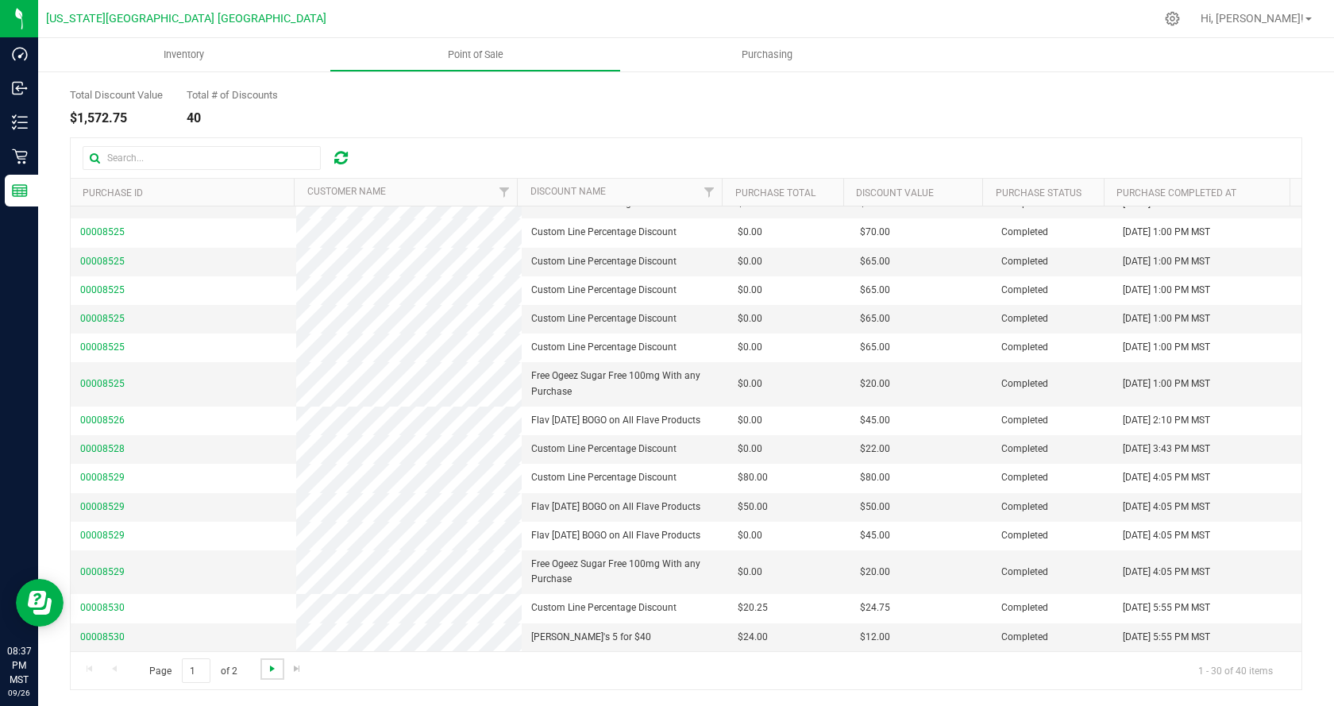
click at [268, 673] on span "Go to the next page" at bounding box center [272, 668] width 13 height 13
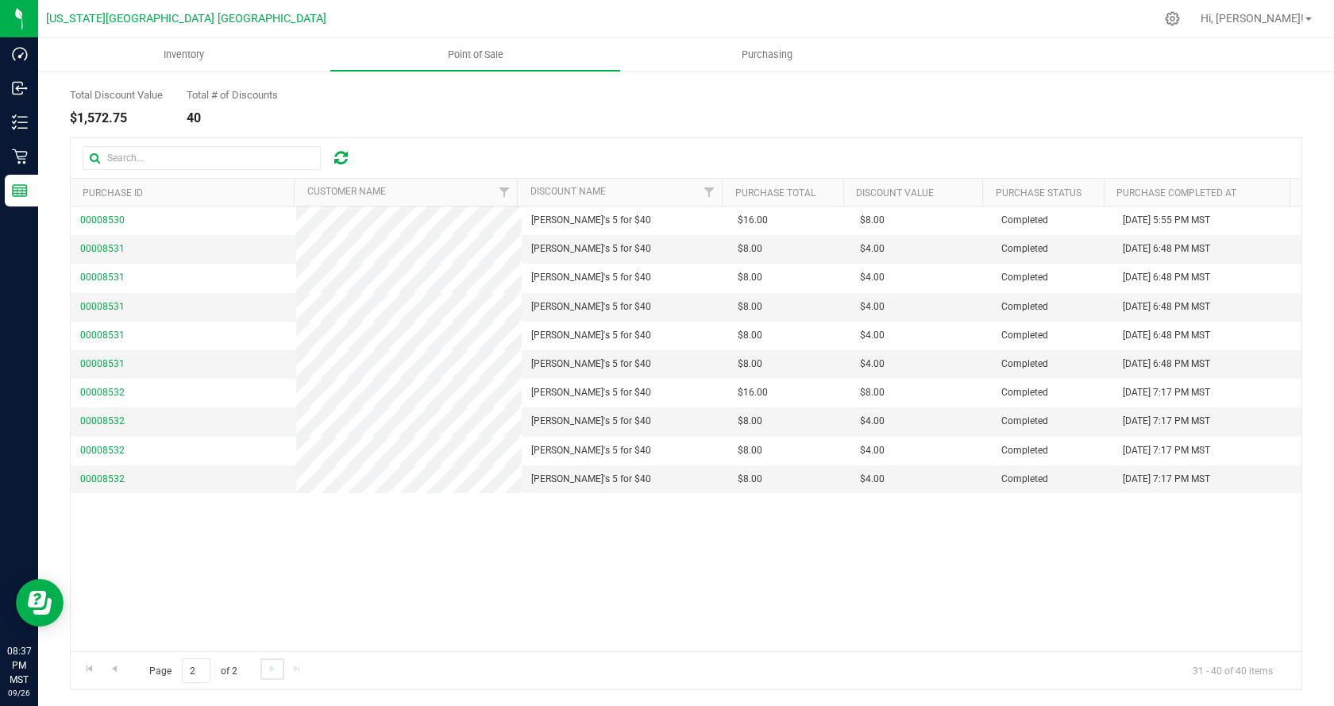
scroll to position [0, 0]
click at [98, 244] on span "00008531" at bounding box center [102, 248] width 44 height 11
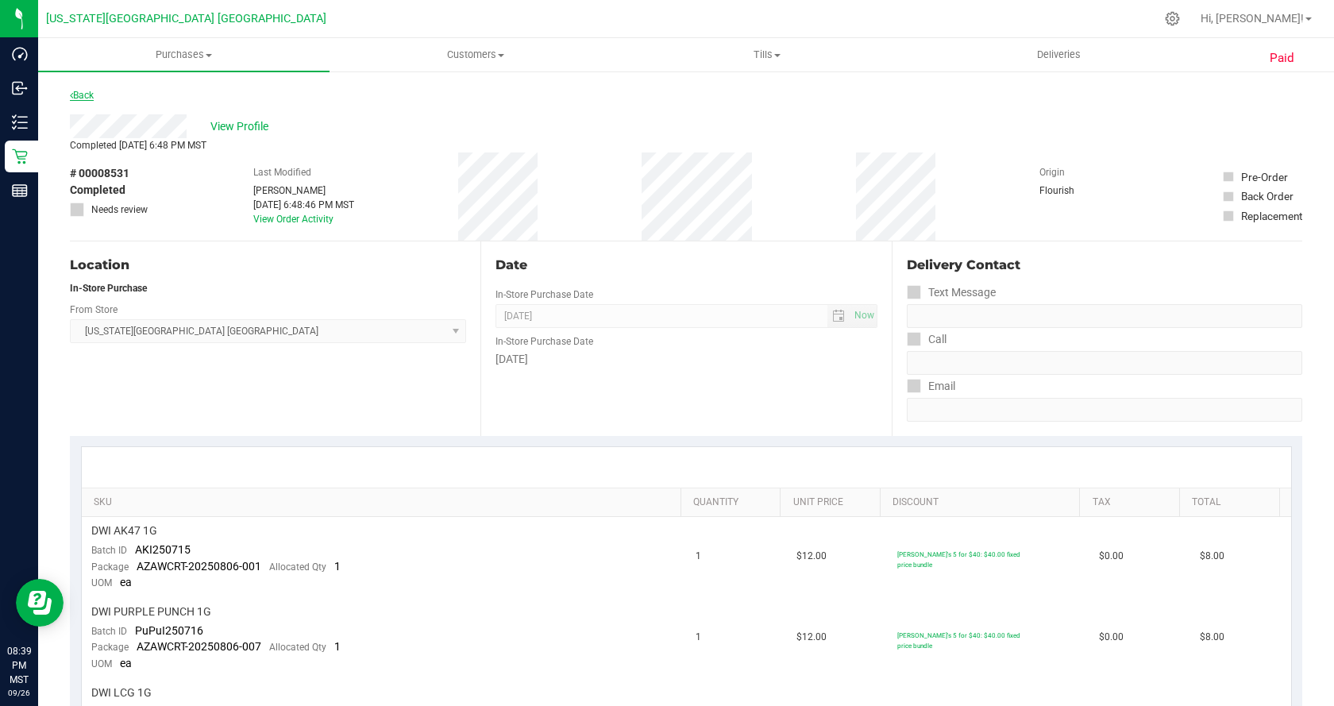
click at [83, 95] on link "Back" at bounding box center [82, 95] width 24 height 11
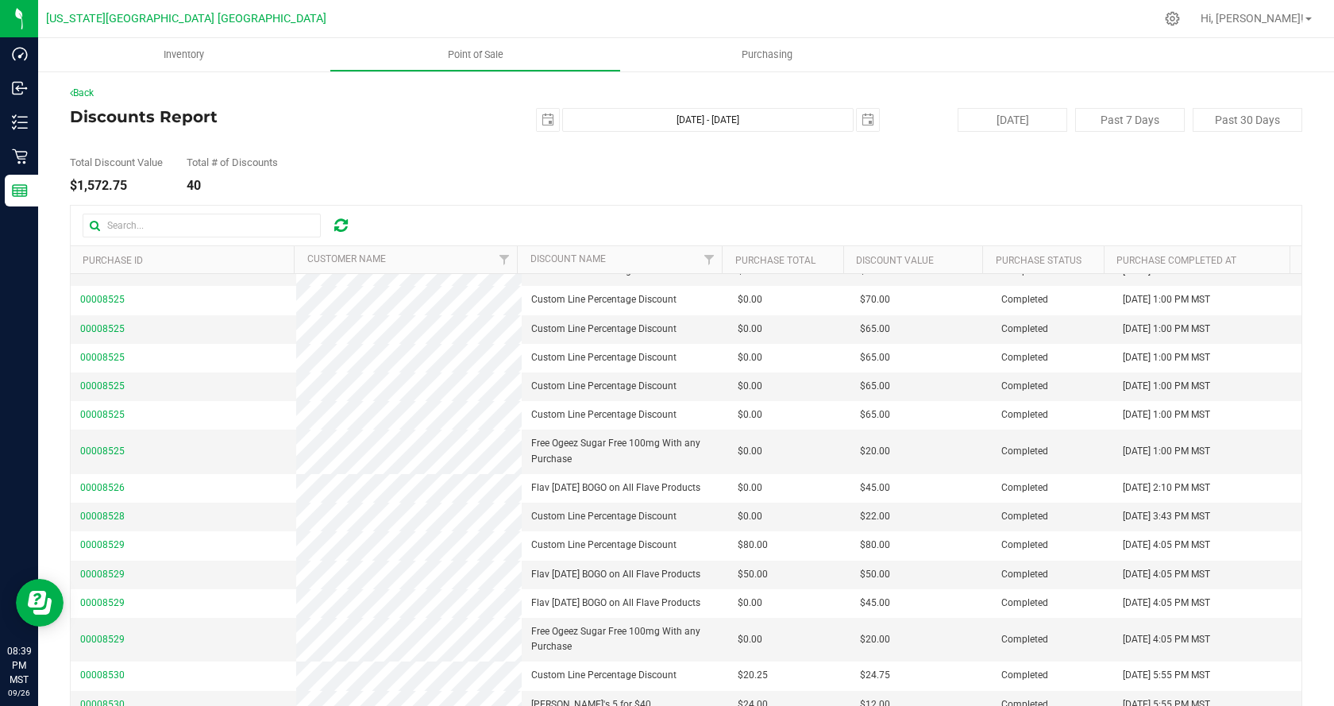
scroll to position [67, 0]
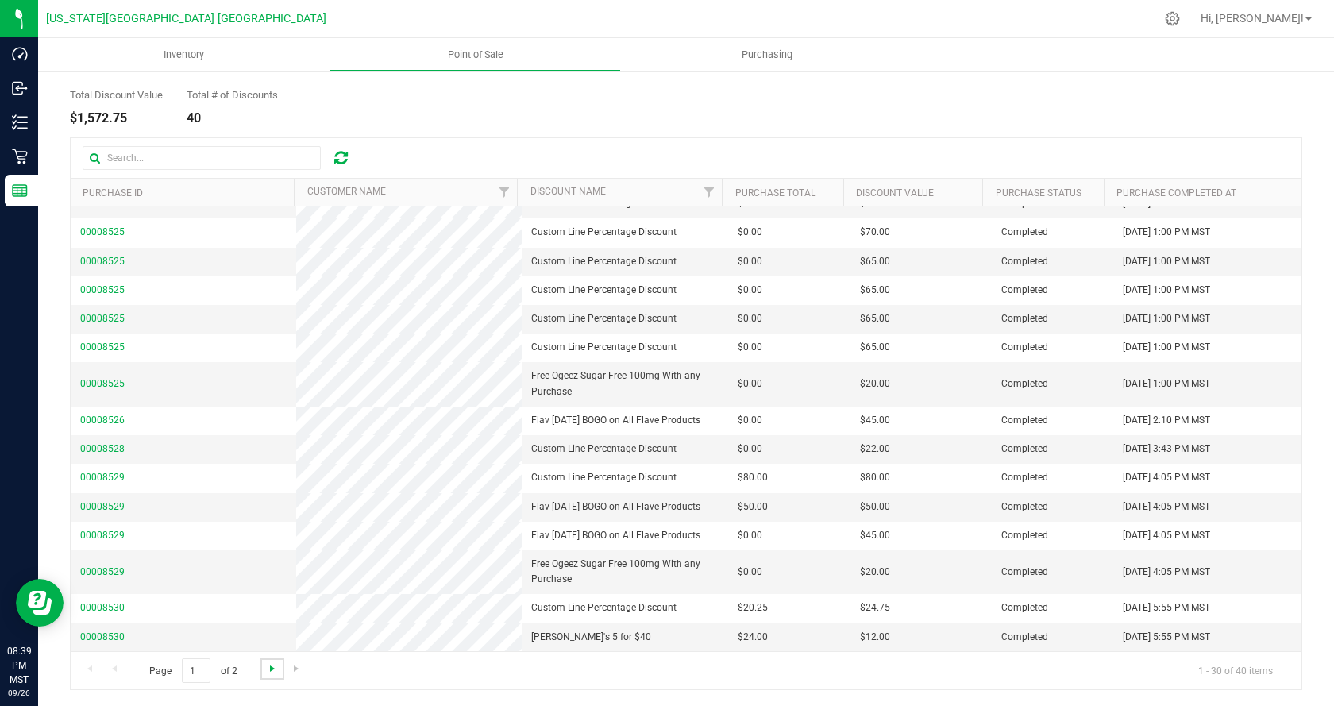
click at [271, 668] on span "Go to the next page" at bounding box center [272, 668] width 13 height 13
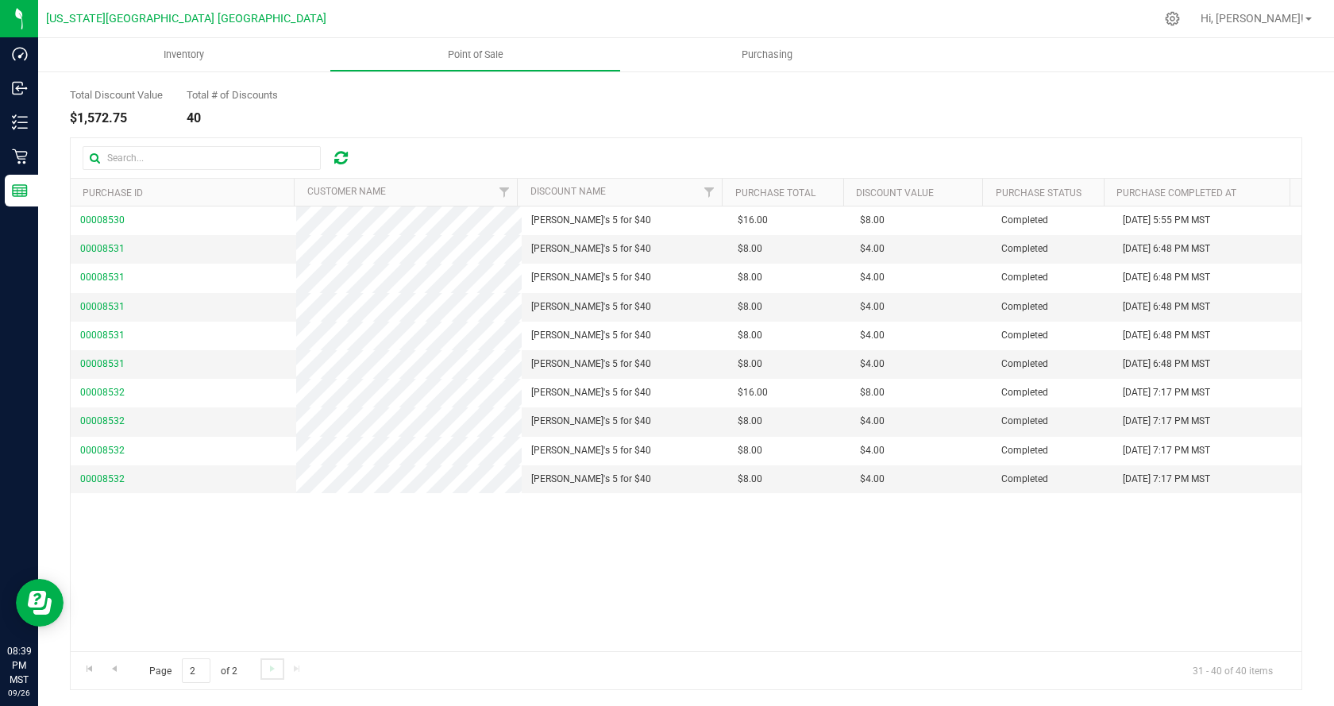
scroll to position [0, 0]
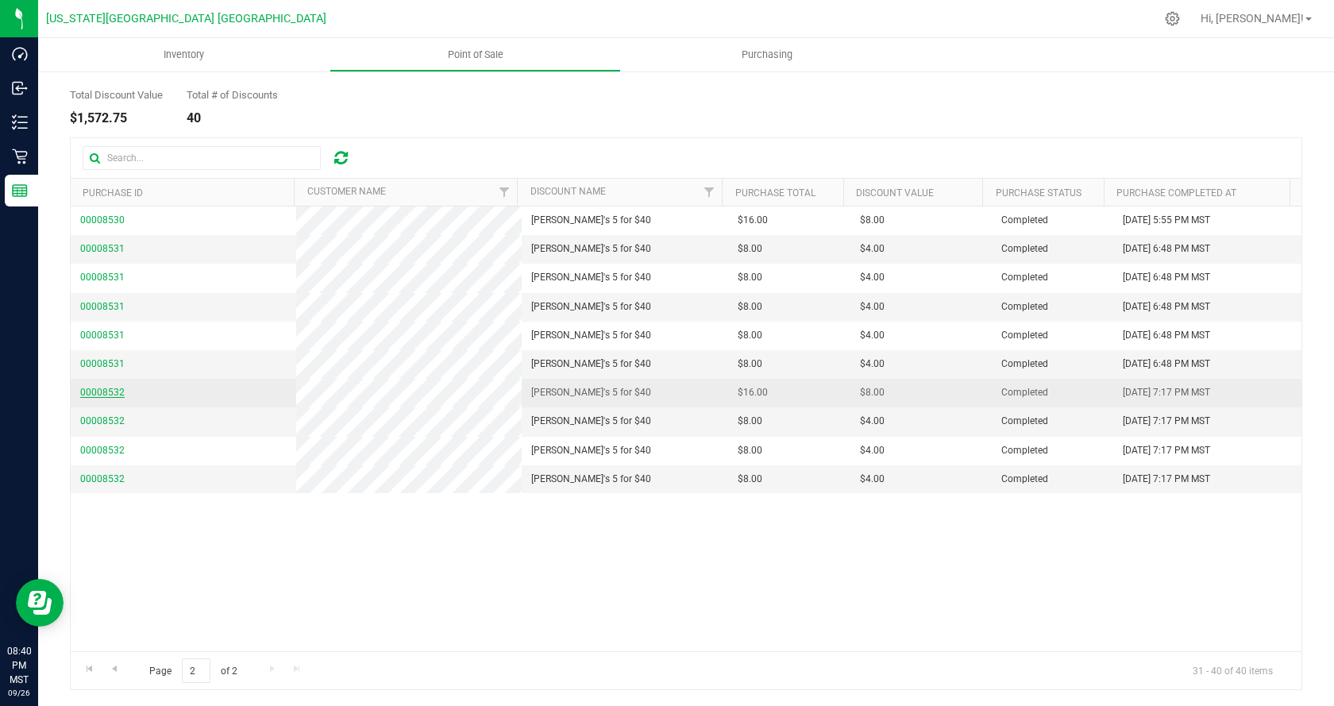
click at [98, 397] on span "00008532" at bounding box center [102, 392] width 44 height 11
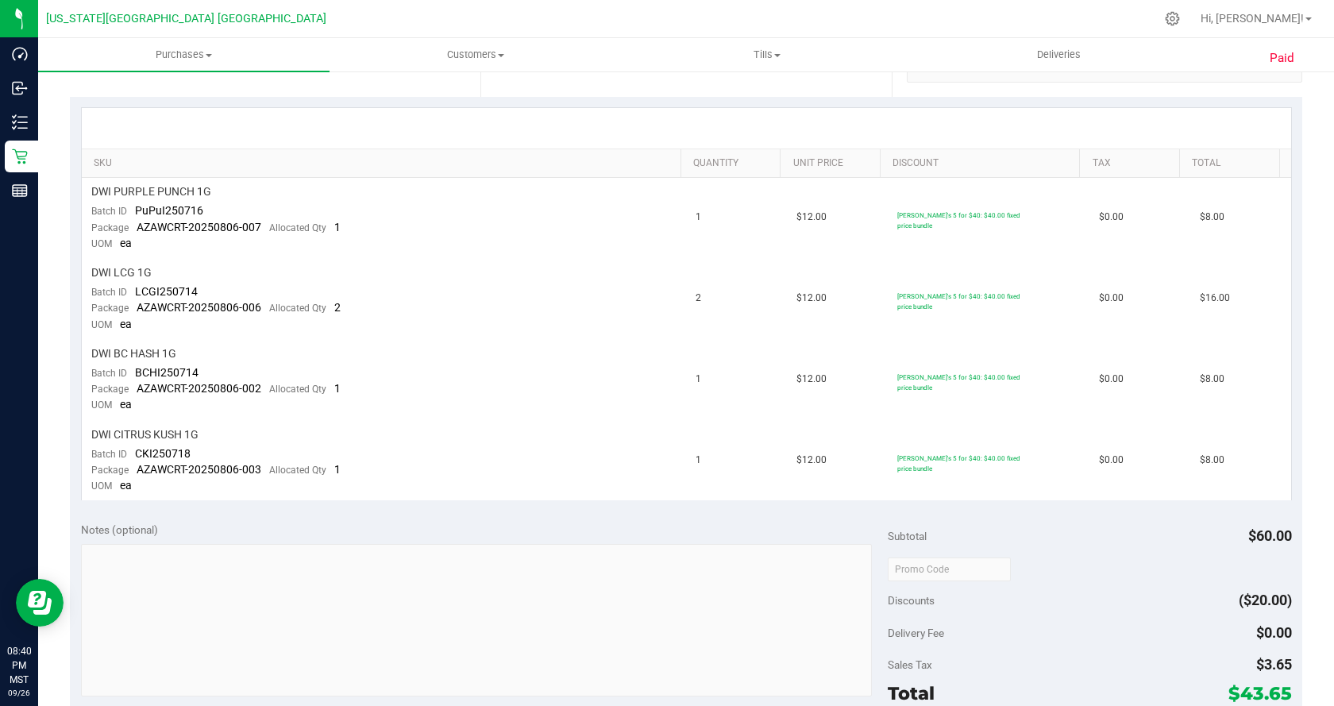
scroll to position [343, 0]
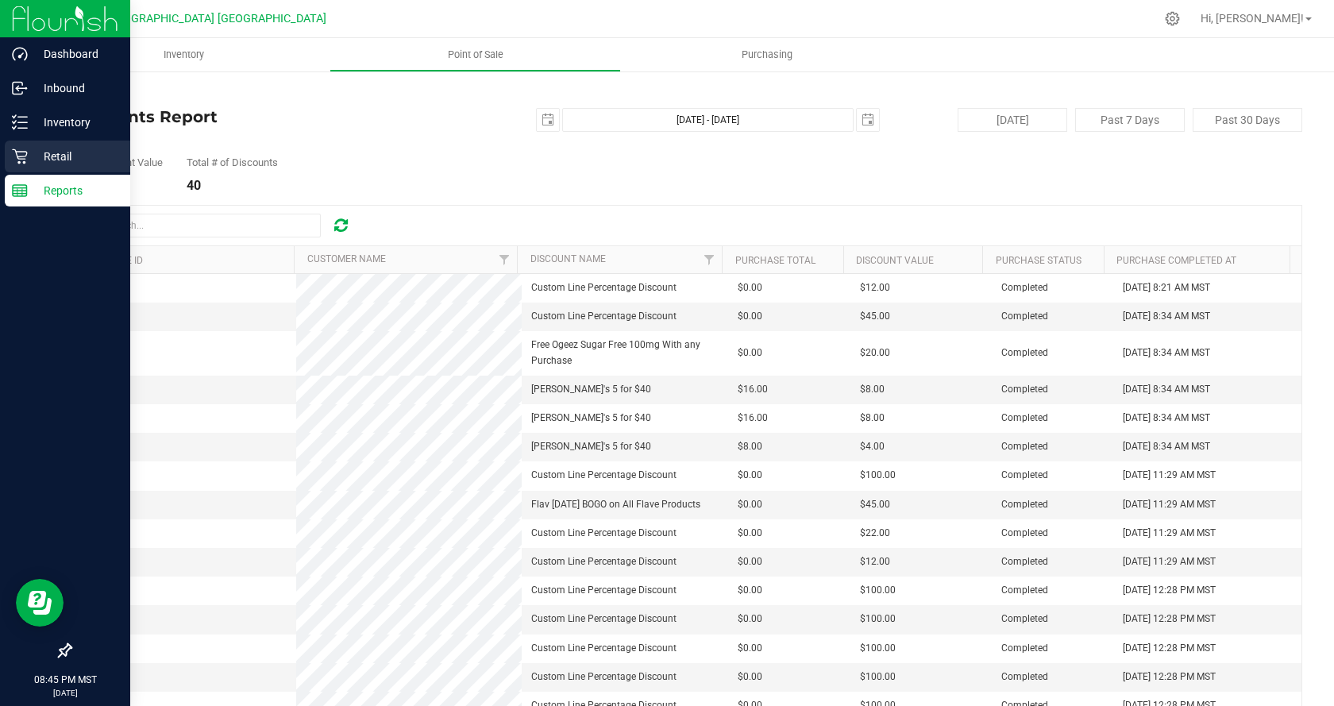
click at [37, 156] on div "Dashboard Inbound Inventory Retail Reports 08:45 PM MST 09/26/2025 09/26 Arizon…" at bounding box center [667, 353] width 1334 height 706
click at [31, 157] on p "Retail" at bounding box center [75, 156] width 95 height 19
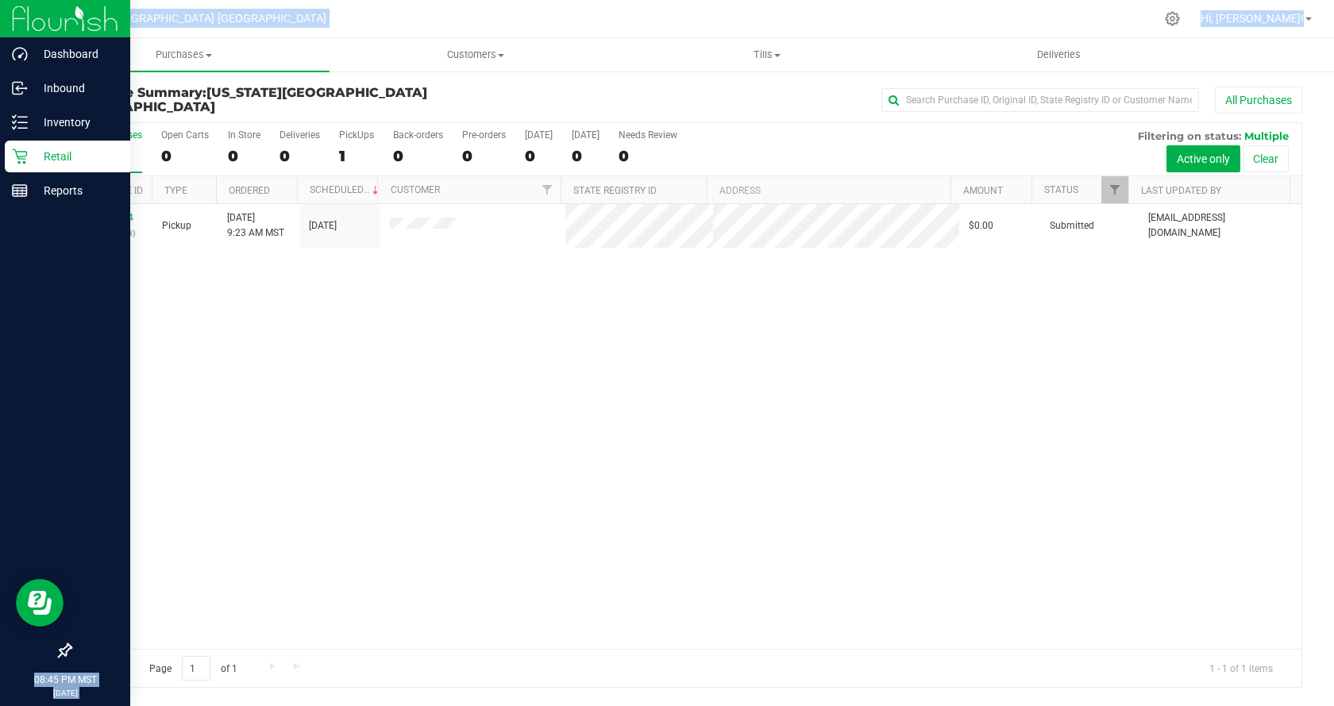
click at [641, 2] on nav "Arizona Wellness Center Safford Hi, Daisy!" at bounding box center [686, 19] width 1296 height 38
click at [760, 46] on uib-tab-heading "Tills Manage tills" at bounding box center [767, 55] width 290 height 32
click at [761, 92] on li "Manage tills" at bounding box center [766, 96] width 291 height 19
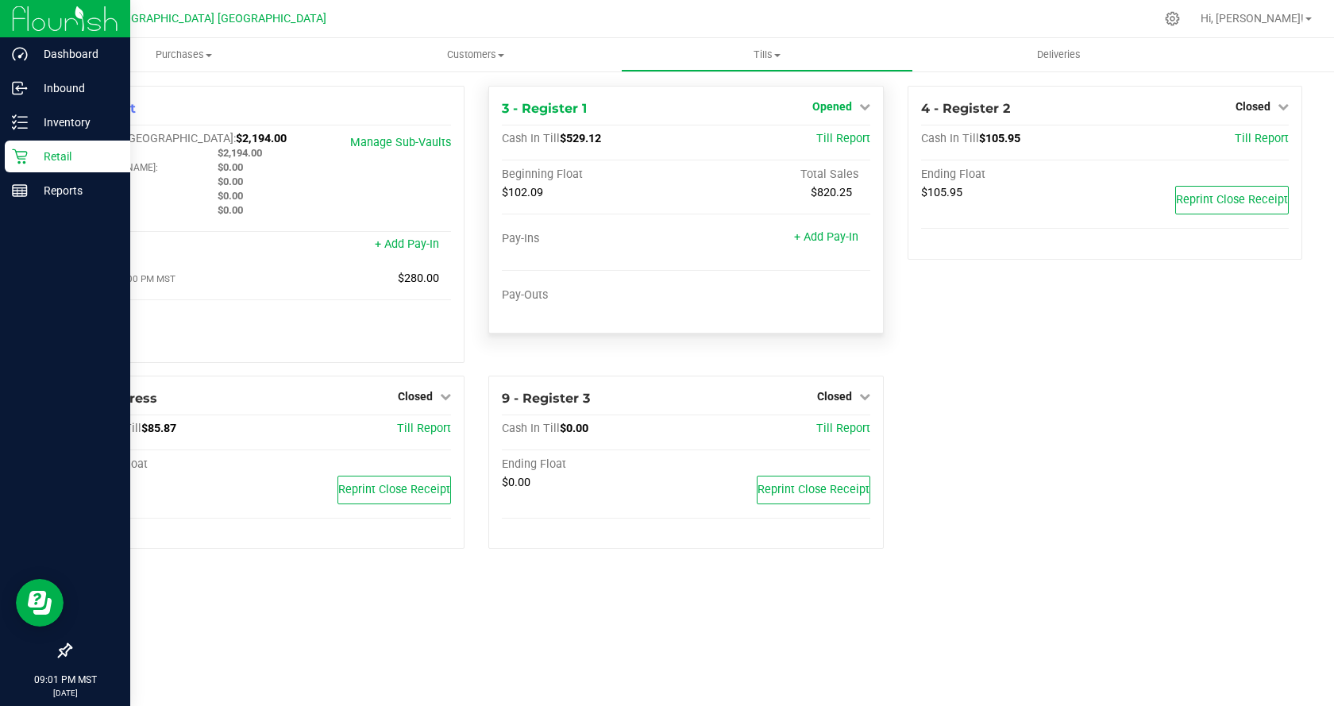
click at [853, 102] on link "Opened" at bounding box center [841, 106] width 58 height 13
click at [839, 142] on link "Close Till" at bounding box center [833, 139] width 43 height 13
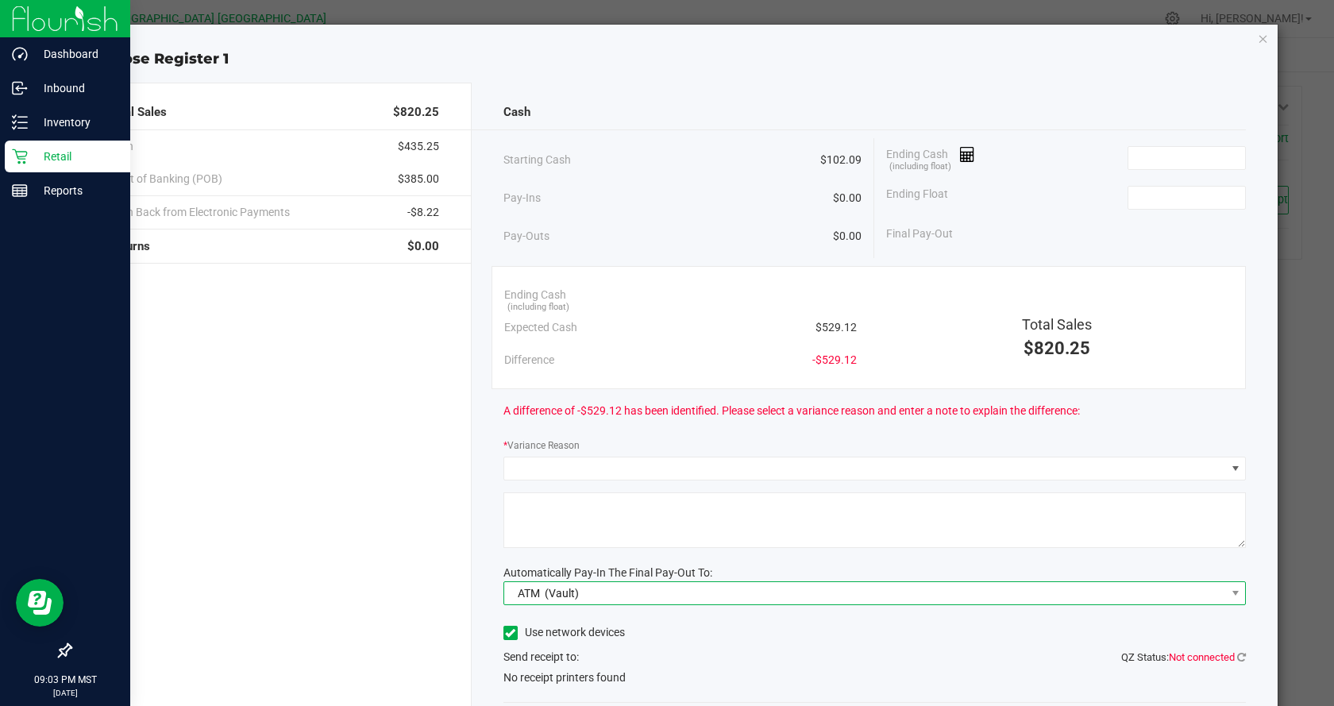
click at [761, 588] on span "ATM (Vault)" at bounding box center [865, 593] width 722 height 22
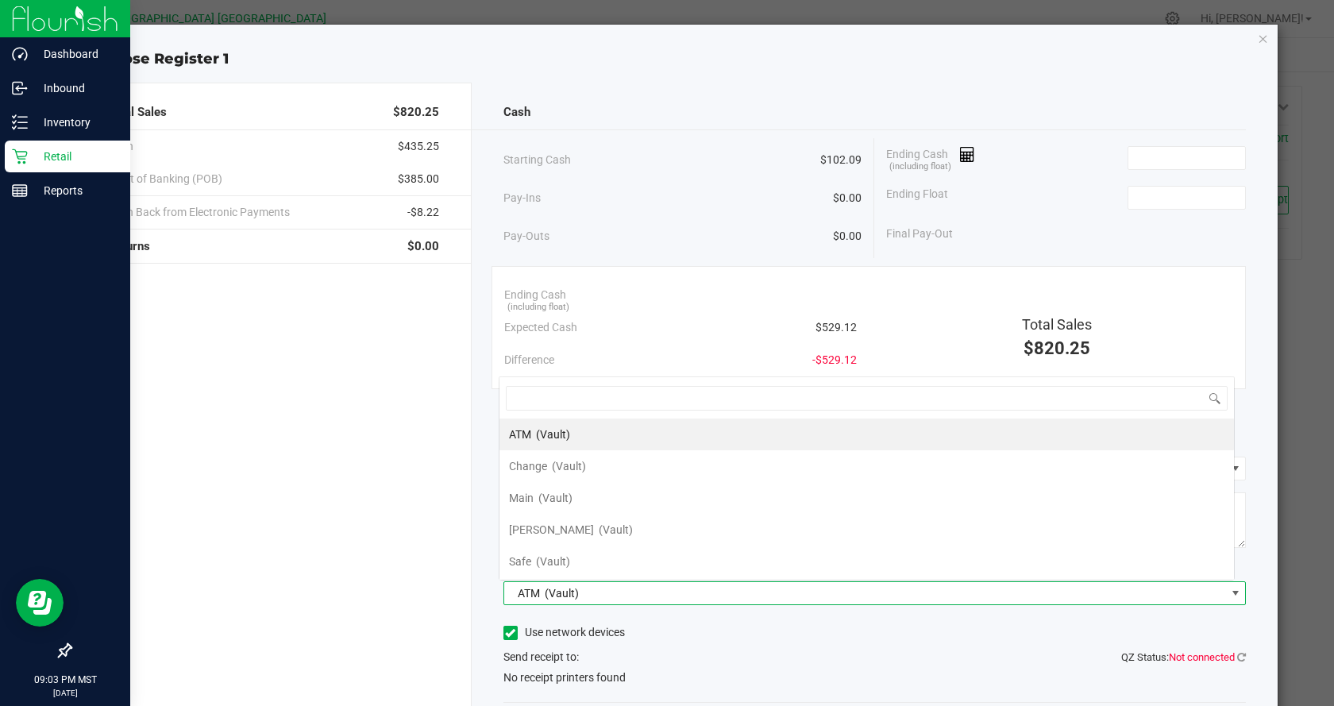
scroll to position [24, 735]
click at [685, 599] on span "ATM (Vault)" at bounding box center [865, 593] width 722 height 22
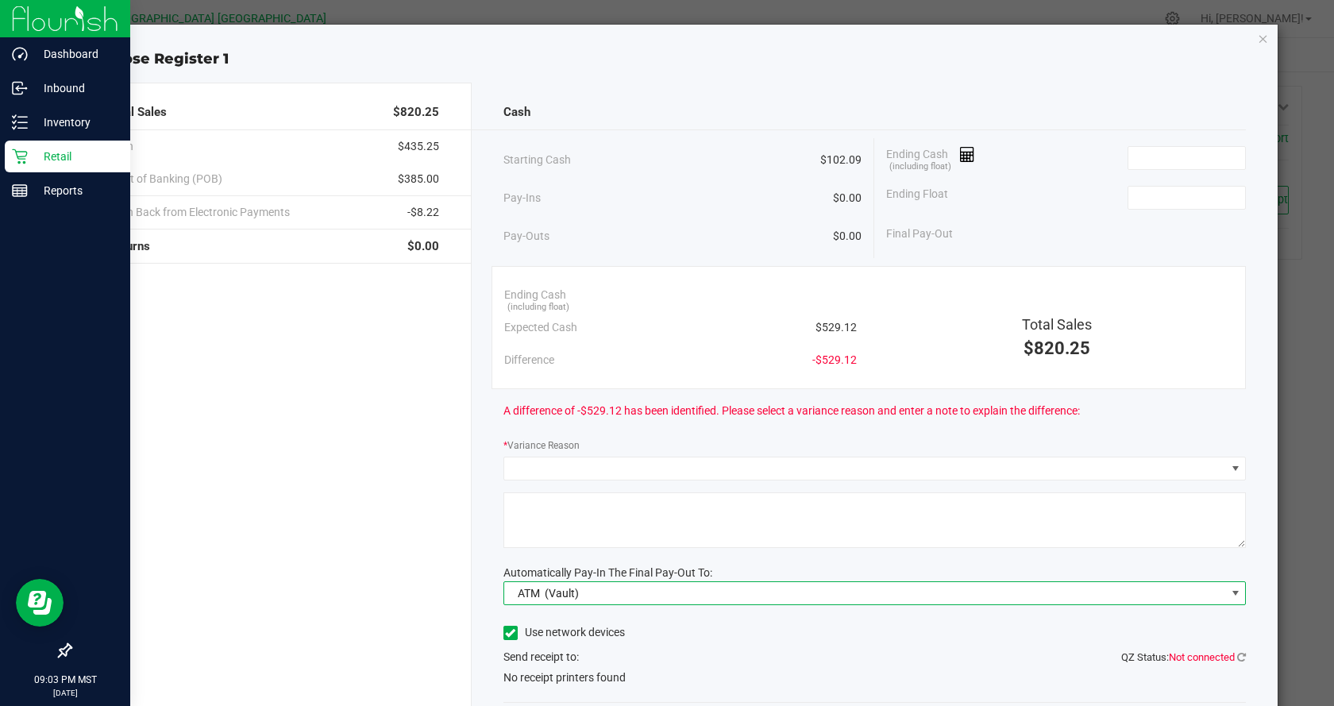
click at [695, 591] on span "ATM (Vault)" at bounding box center [865, 593] width 722 height 22
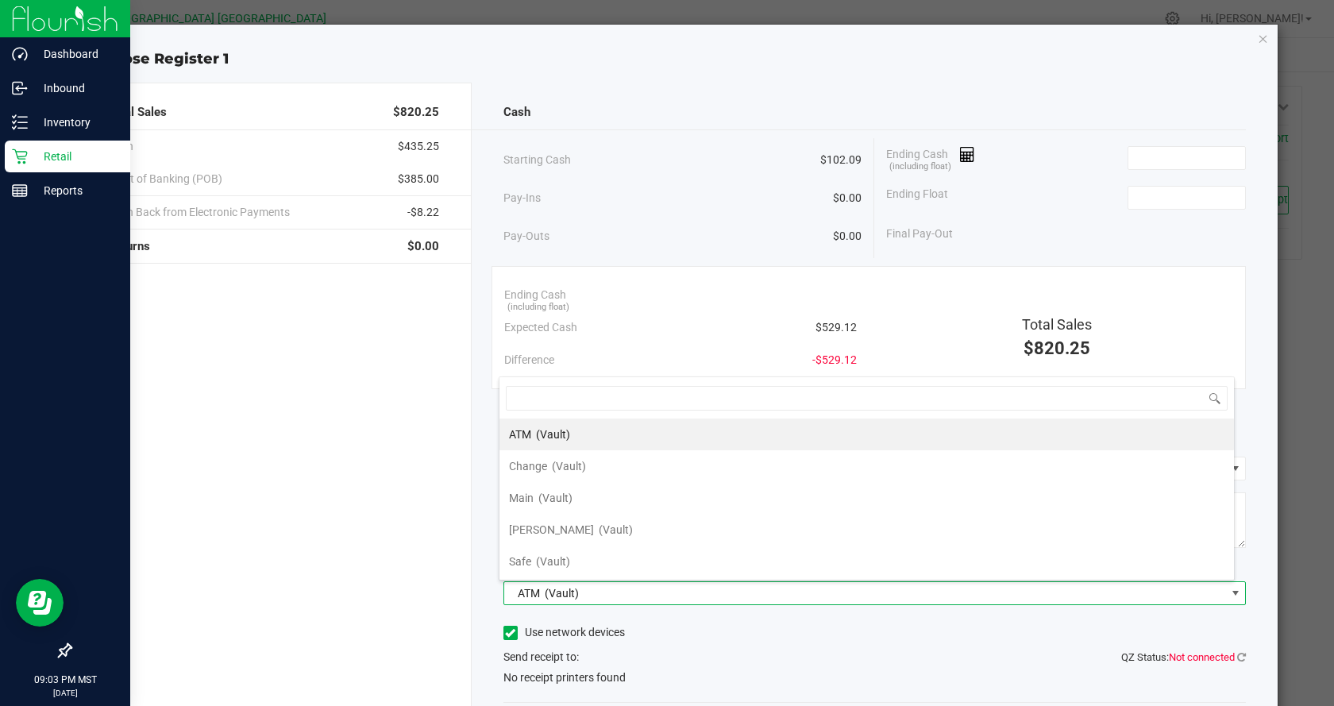
click at [693, 188] on div "Pay-Ins $0.00" at bounding box center [682, 198] width 359 height 33
